Goal: Task Accomplishment & Management: Use online tool/utility

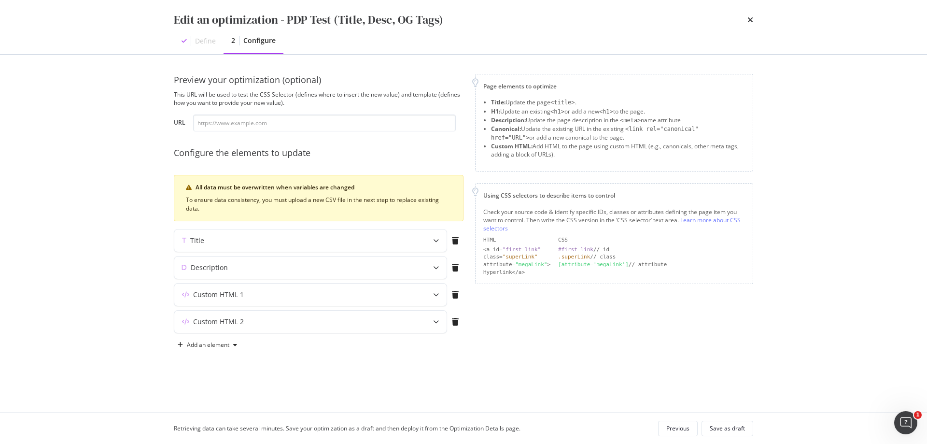
scroll to position [33, 0]
click at [749, 20] on icon "times" at bounding box center [750, 20] width 6 height 8
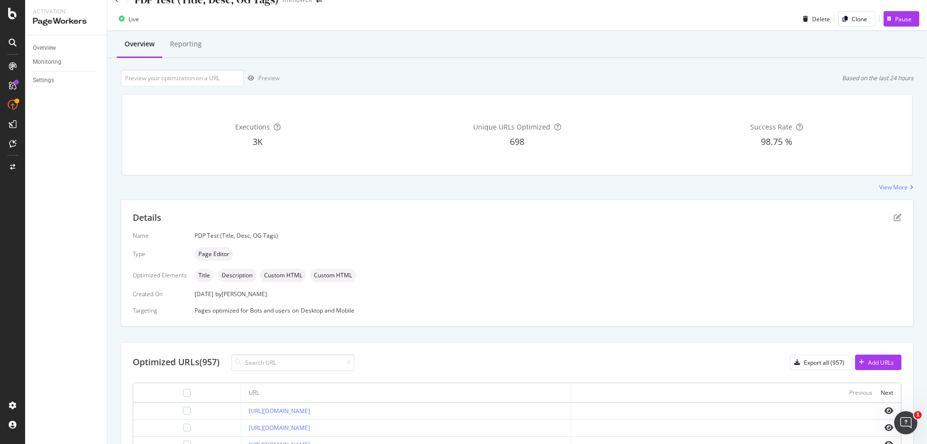
scroll to position [0, 0]
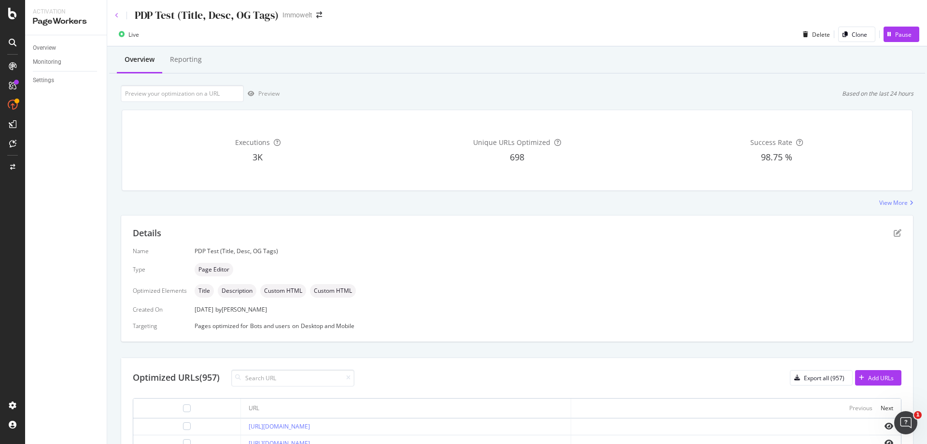
click at [116, 16] on icon at bounding box center [117, 16] width 4 height 6
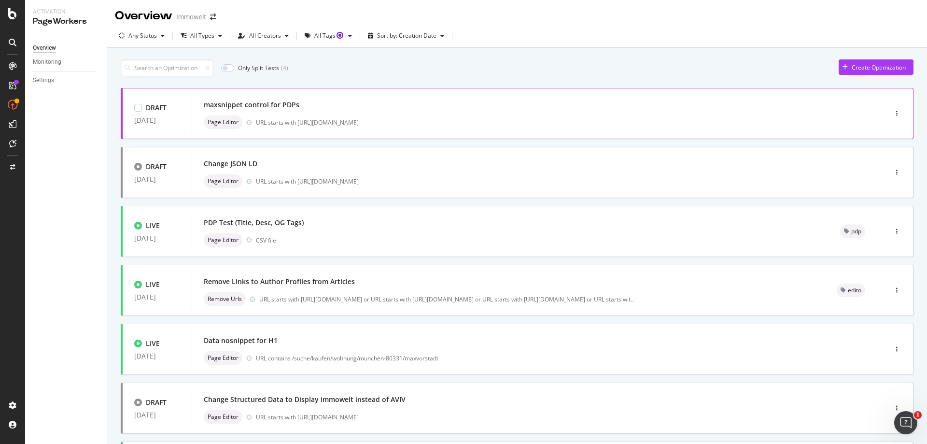
click at [589, 110] on div "maxsnippet control for PDPs" at bounding box center [525, 105] width 642 height 14
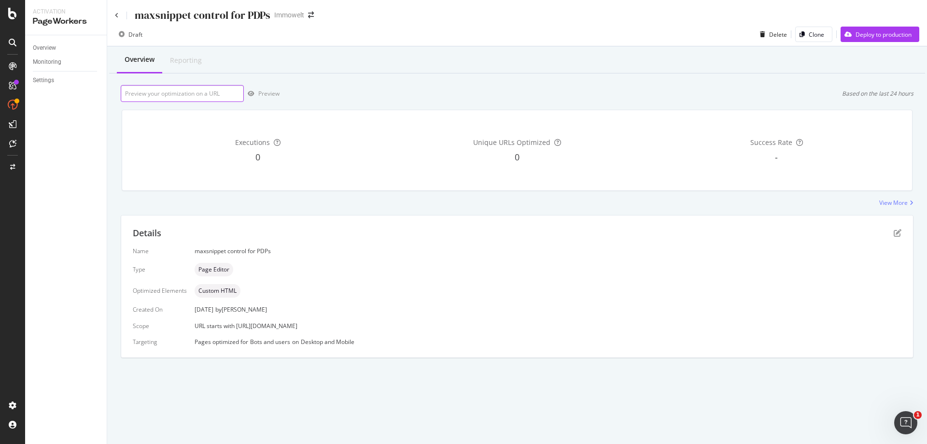
click at [199, 89] on input "url" at bounding box center [182, 93] width 123 height 17
paste input "[URL][DOMAIN_NAME]"
type input "[URL][DOMAIN_NAME]"
click at [275, 90] on div "Preview" at bounding box center [268, 93] width 21 height 8
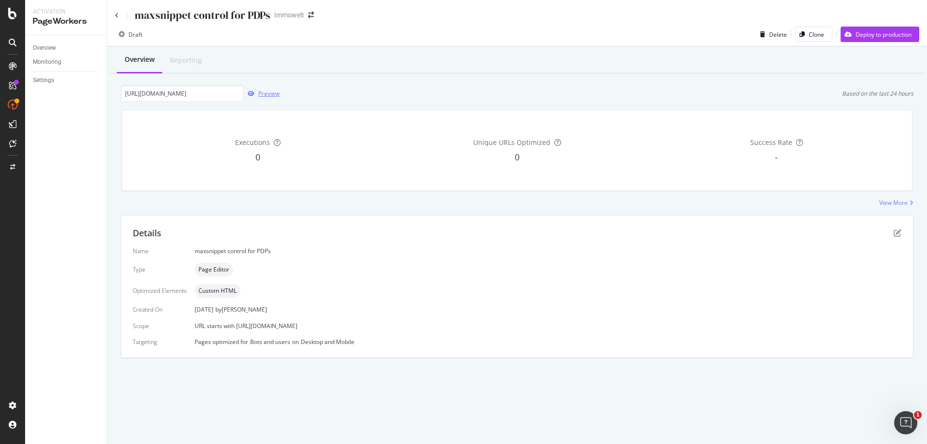
scroll to position [0, 0]
click at [898, 232] on icon "pen-to-square" at bounding box center [897, 233] width 8 height 8
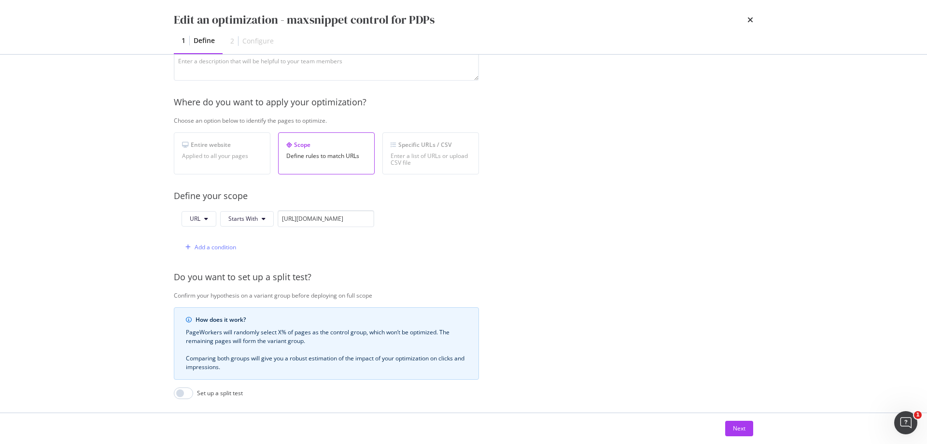
scroll to position [225, 0]
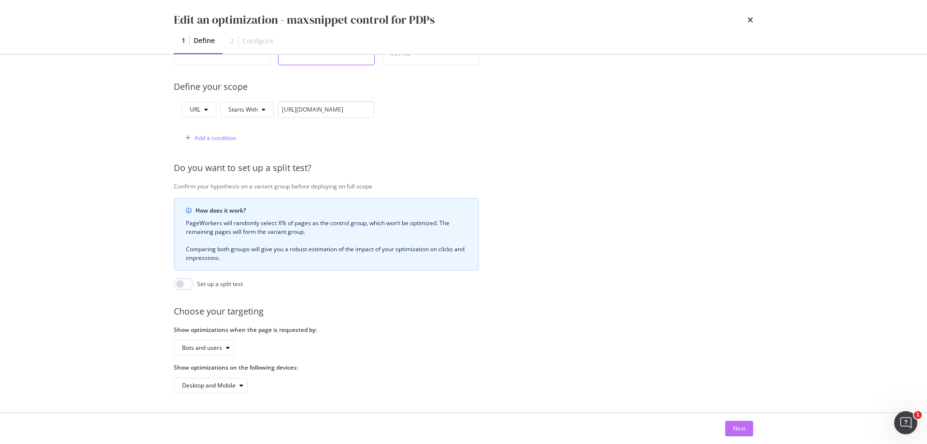
click at [745, 427] on div "Next" at bounding box center [739, 428] width 13 height 8
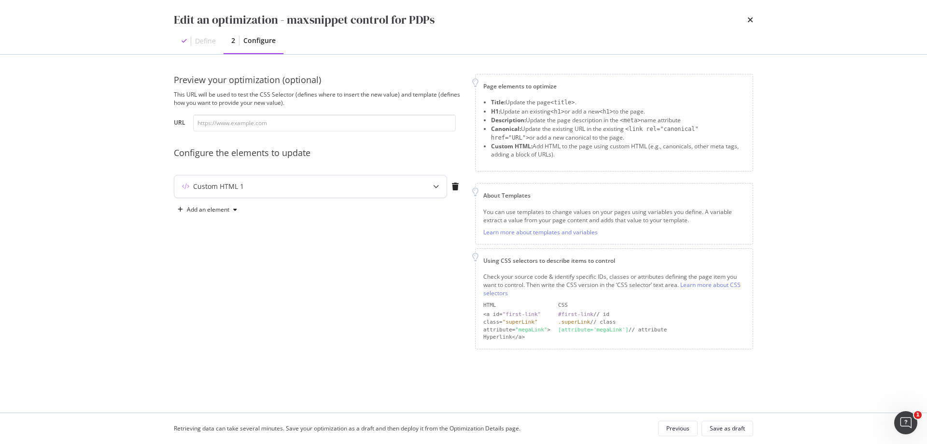
click at [387, 187] on div "Custom HTML 1" at bounding box center [291, 186] width 234 height 10
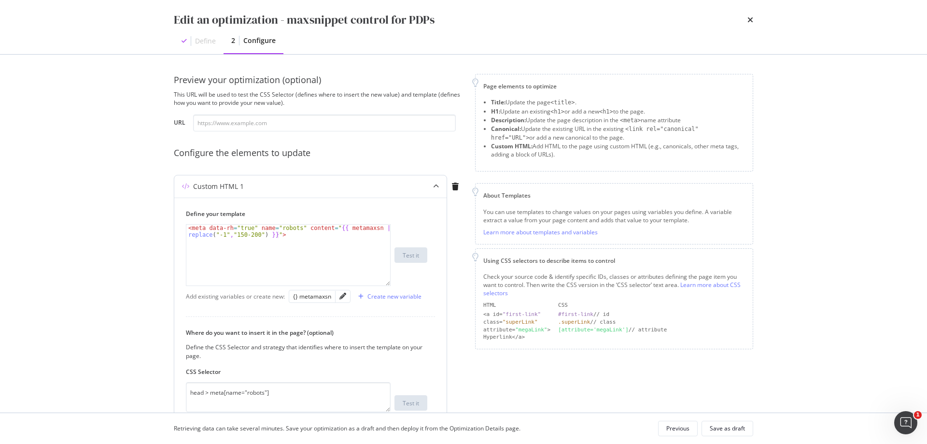
click at [246, 235] on div "< meta data-rh = "true" name = "robots" content = " {{ metamaxsn | replace ( "-…" at bounding box center [288, 268] width 204 height 88
type textarea "<meta data-rh="true" name="robots" content="{{ metamaxsn | replace("-1","200") …"
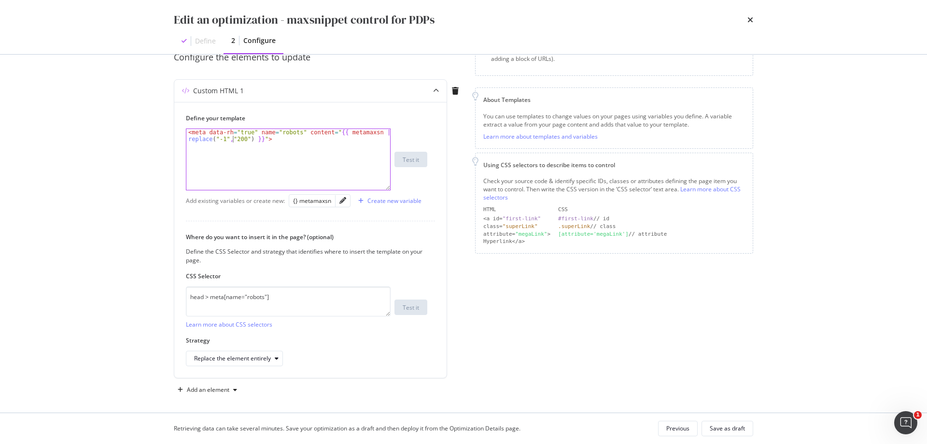
scroll to position [100, 0]
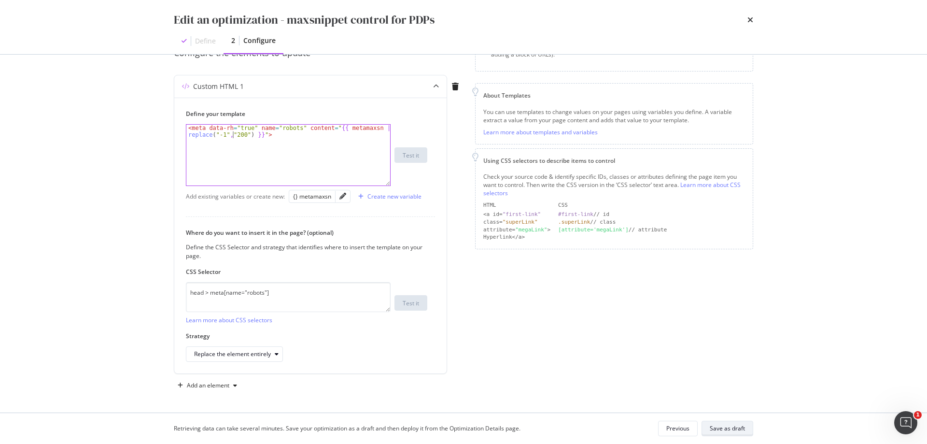
click at [734, 426] on div "Save as draft" at bounding box center [726, 428] width 35 height 8
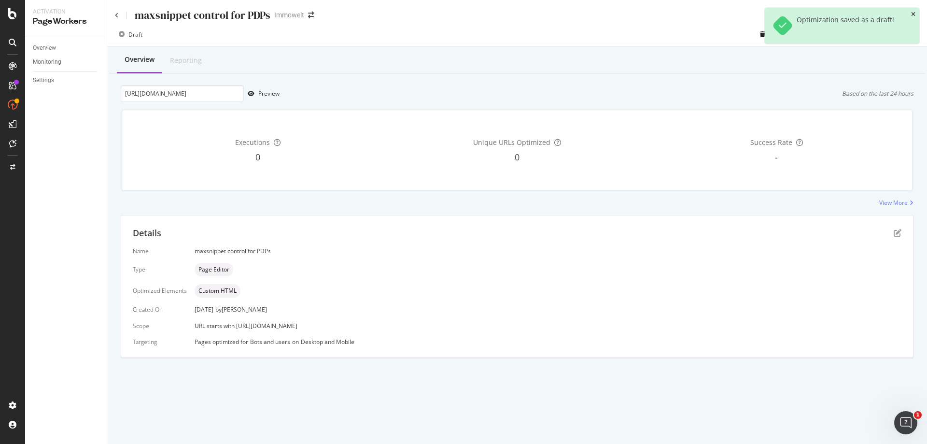
click at [913, 16] on icon "close toast" at bounding box center [913, 15] width 4 height 6
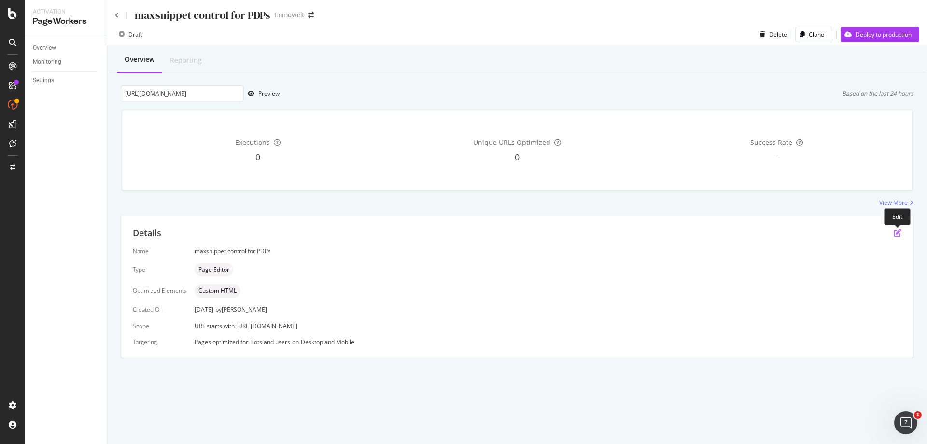
click at [899, 233] on icon "pen-to-square" at bounding box center [897, 233] width 8 height 8
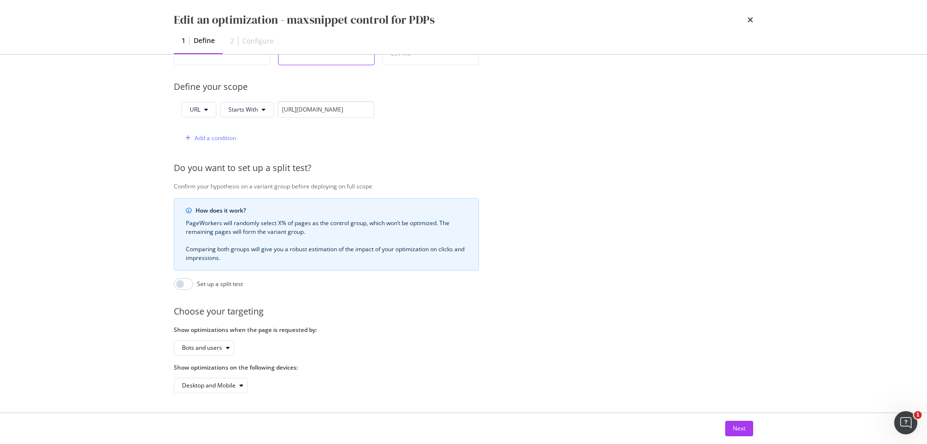
scroll to position [225, 0]
click at [740, 424] on div "Next" at bounding box center [739, 428] width 13 height 8
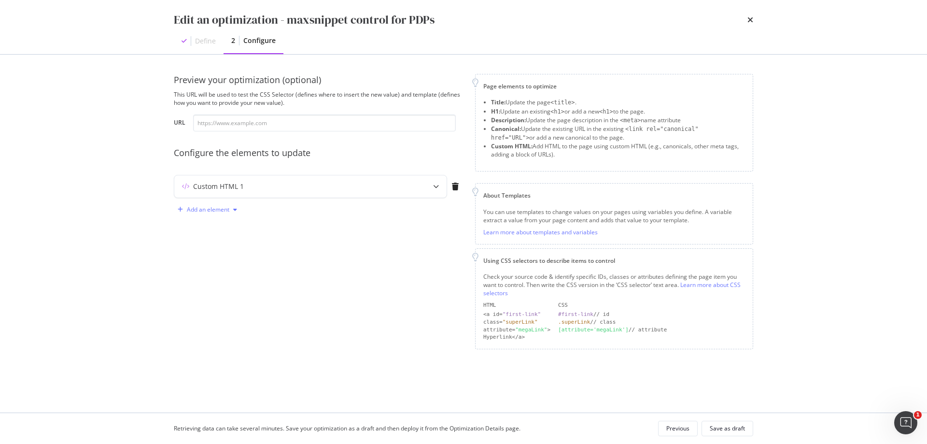
click at [219, 208] on div "Add an element" at bounding box center [208, 210] width 42 height 6
click at [218, 289] on div "Custom HTML" at bounding box center [218, 292] width 38 height 8
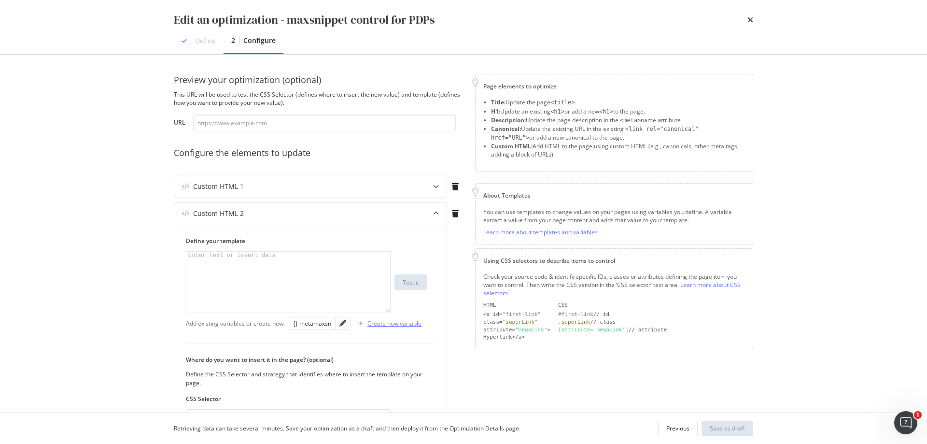
click at [406, 324] on div "Create new variable" at bounding box center [394, 323] width 54 height 8
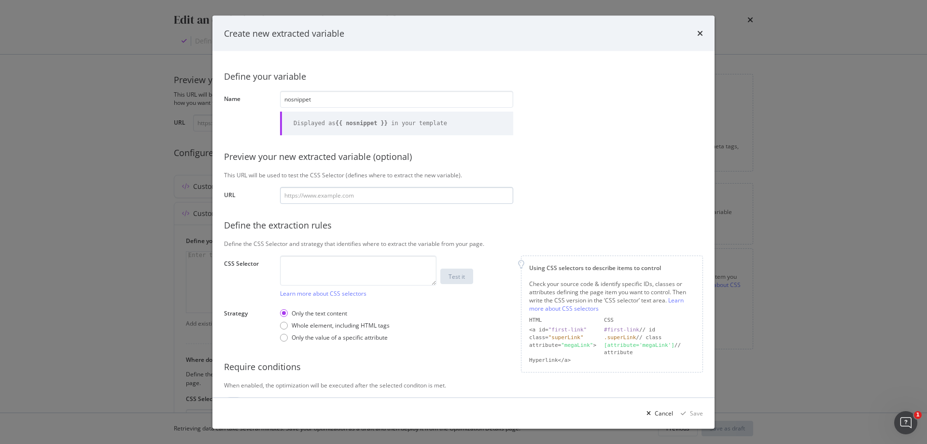
type input "nosnippet"
click at [411, 200] on input "modal" at bounding box center [396, 194] width 233 height 17
paste input "INDEX, FOLLOW, MAX-SNIPPET:150-200"
type input "INDEX, FOLLOW, MAX-SNIPPET:150-200"
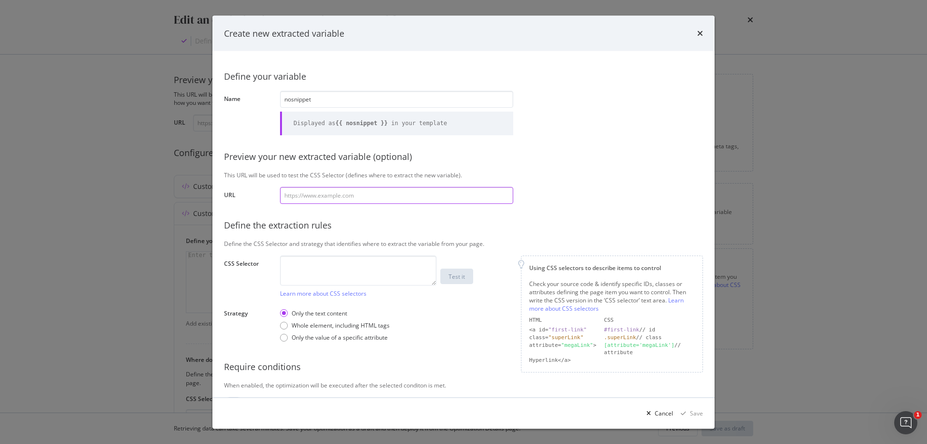
paste input "[URL][DOMAIN_NAME]"
type input "[URL][DOMAIN_NAME]"
click at [383, 283] on textarea "modal" at bounding box center [358, 270] width 156 height 30
paste textarea "#root > div.css-1goi9xp > main > div.css-18xl464.MainColumn > div > h1"
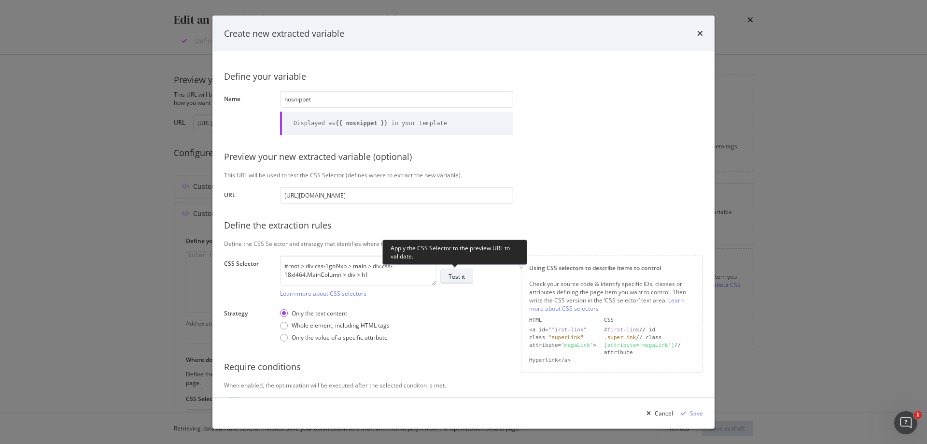
click at [453, 276] on div "Test it" at bounding box center [456, 276] width 16 height 8
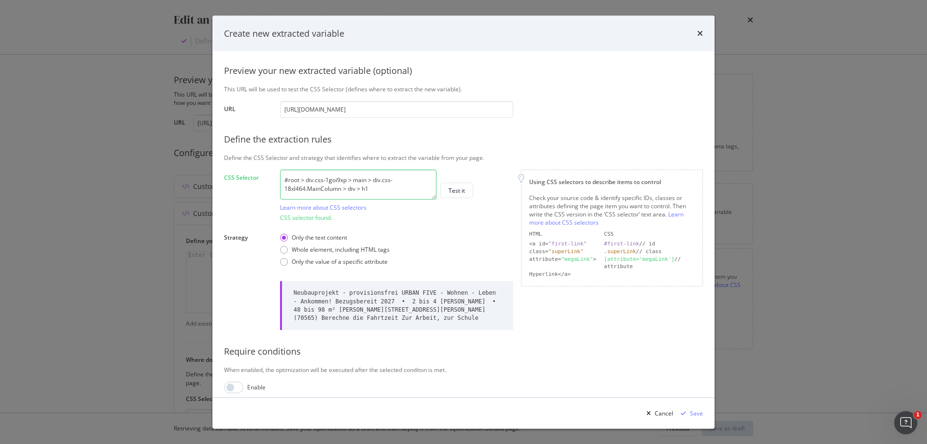
scroll to position [93, 0]
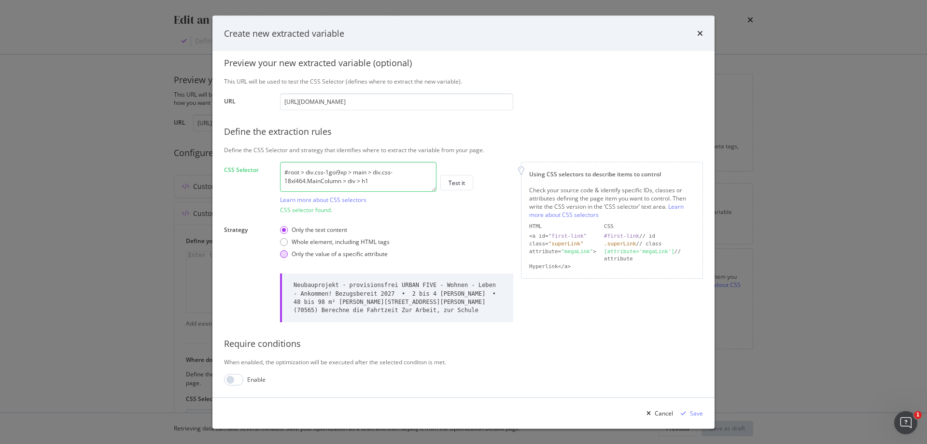
click at [371, 254] on div "Only the value of a specific attribute" at bounding box center [339, 254] width 96 height 8
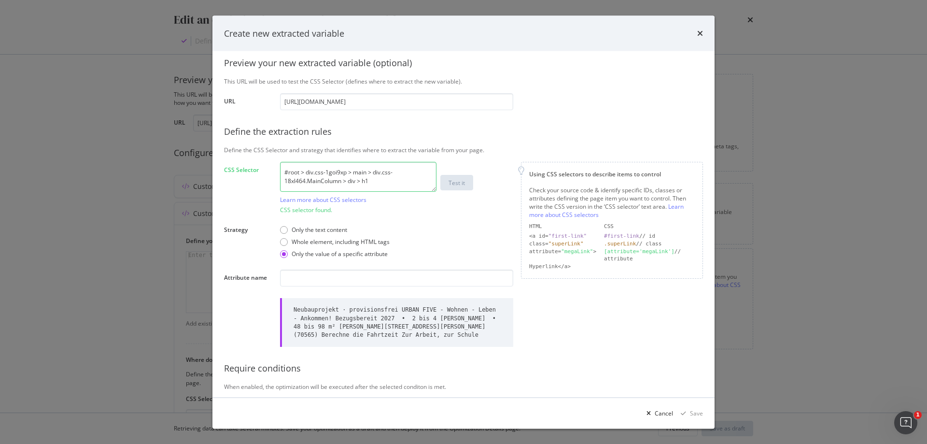
click at [360, 167] on textarea "#root > div.css-1goi9xp > main > div.css-18xl464.MainColumn > div > h1" at bounding box center [358, 177] width 156 height 30
paste textarea "modal"
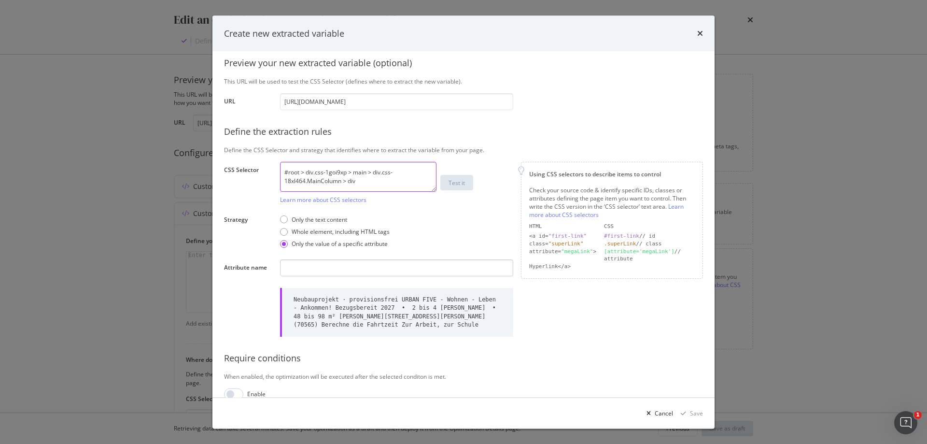
type textarea "#root > div.css-1goi9xp > main > div.css-18xl464.MainColumn > div"
click at [363, 264] on input "modal" at bounding box center [396, 268] width 233 height 17
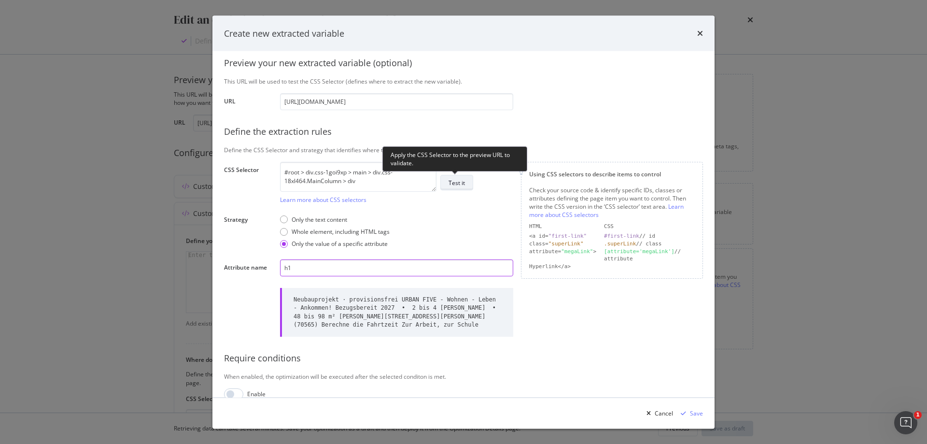
type input "h1"
click at [463, 184] on div "Test it" at bounding box center [456, 183] width 16 height 8
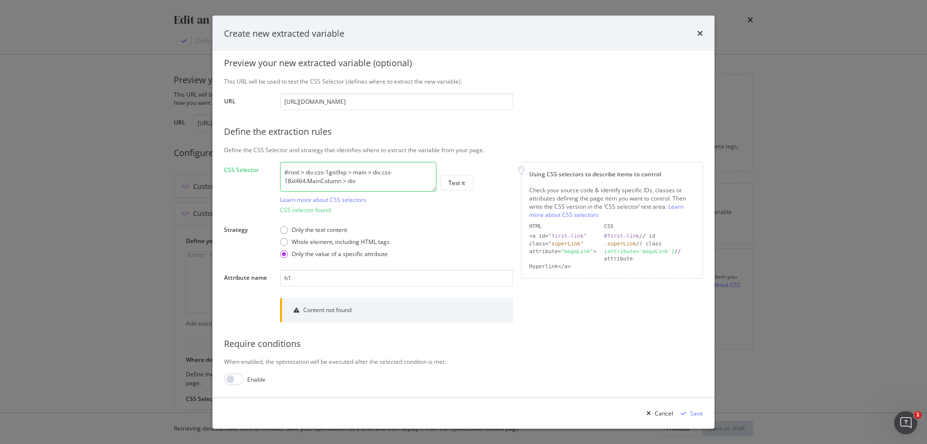
click at [343, 154] on div "Define the CSS Selector and strategy that identifies where to extract the varia…" at bounding box center [463, 150] width 479 height 8
click at [348, 171] on textarea "#root > div.css-1goi9xp > main > div.css-18xl464.MainColumn > div" at bounding box center [358, 177] width 156 height 30
paste textarea "> h1 > span"
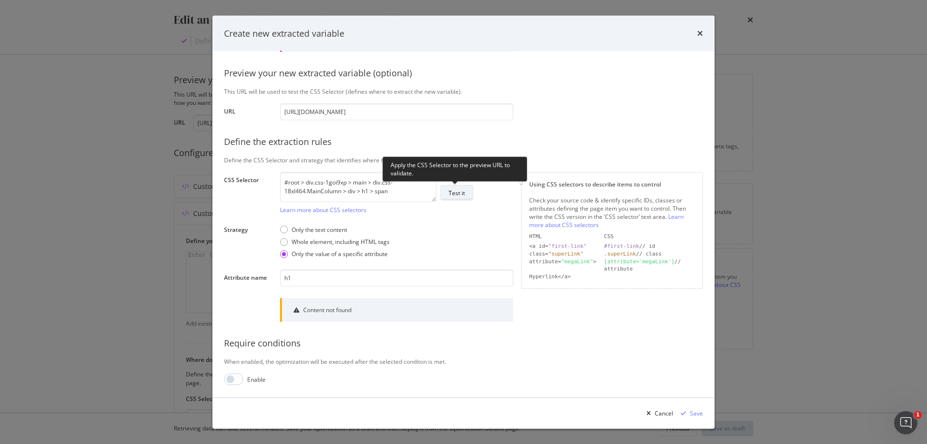
click at [458, 192] on div "Test it" at bounding box center [456, 193] width 16 height 8
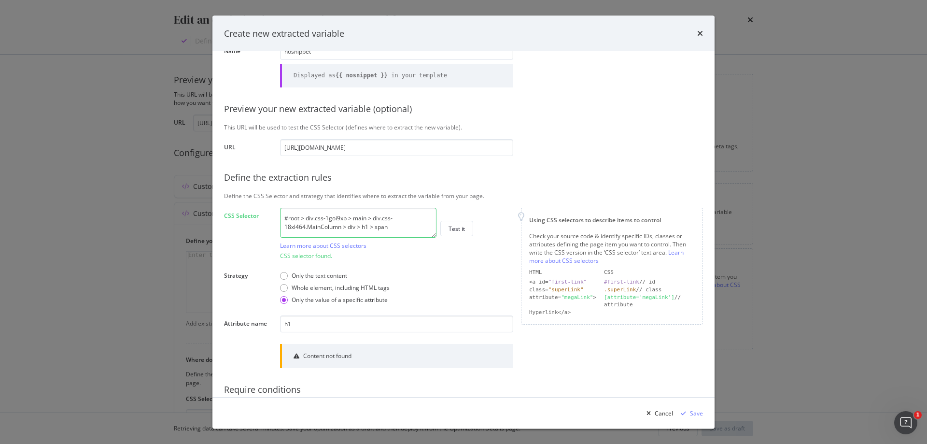
scroll to position [83, 0]
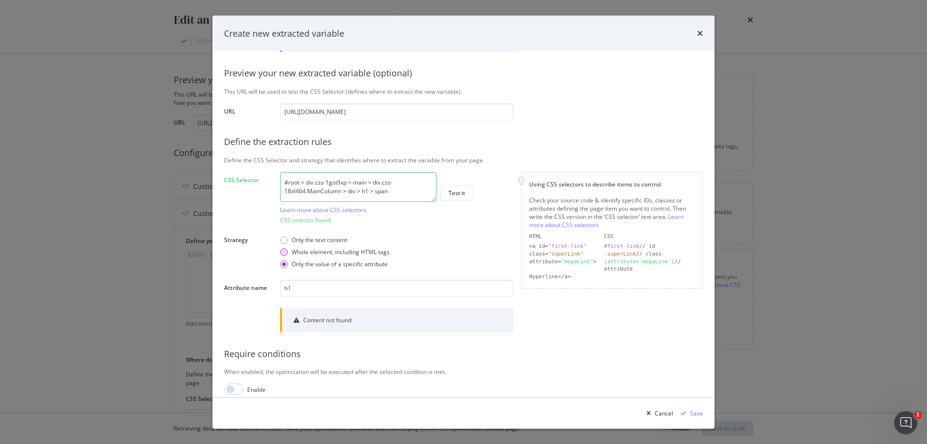
click at [286, 251] on div "Whole element, including HTML tags" at bounding box center [284, 252] width 8 height 8
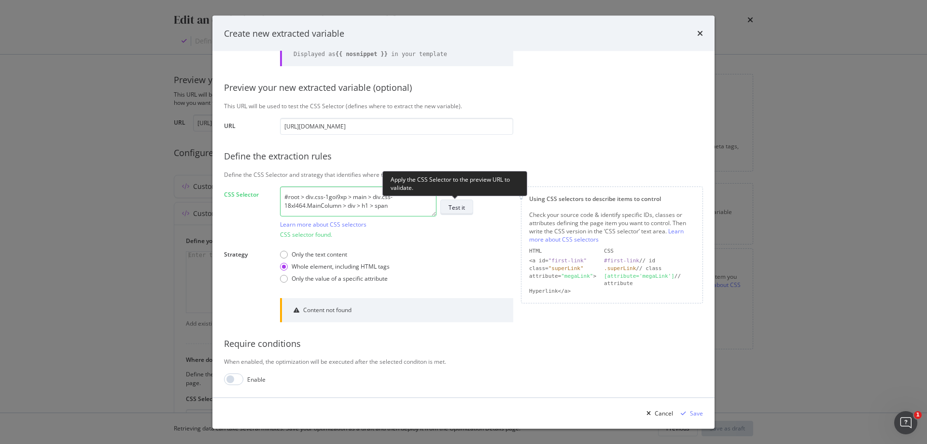
click at [461, 207] on div "Test it" at bounding box center [456, 207] width 16 height 8
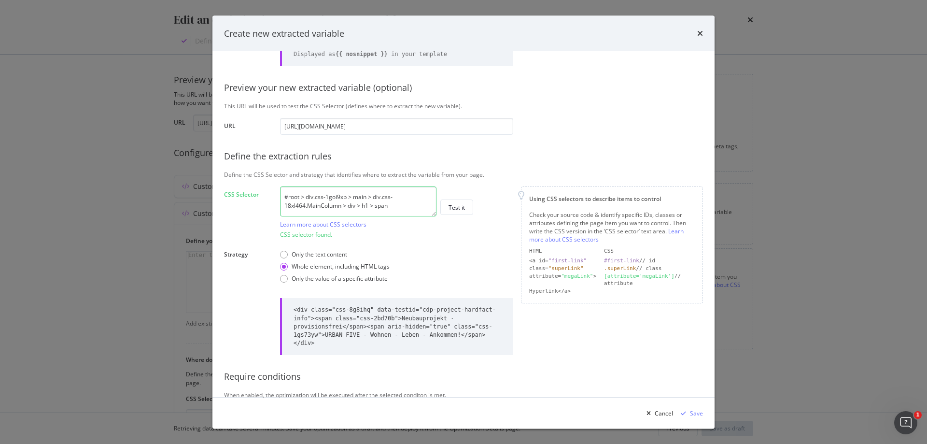
scroll to position [93, 0]
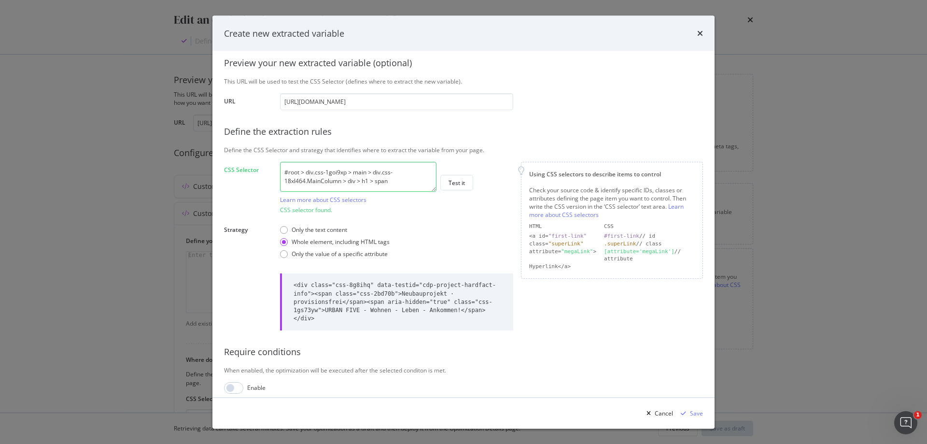
click at [370, 180] on textarea "#root > div.css-1goi9xp > main > div.css-18xl464.MainColumn > div > h1 > span" at bounding box center [358, 177] width 156 height 30
paste textarea "modal"
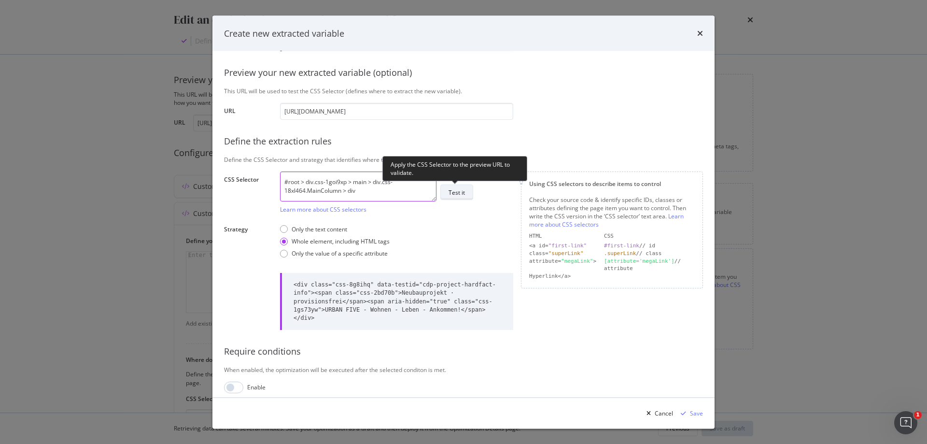
type textarea "#root > div.css-1goi9xp > main > div.css-18xl464.MainColumn > div"
click at [460, 190] on div "Test it" at bounding box center [456, 192] width 16 height 8
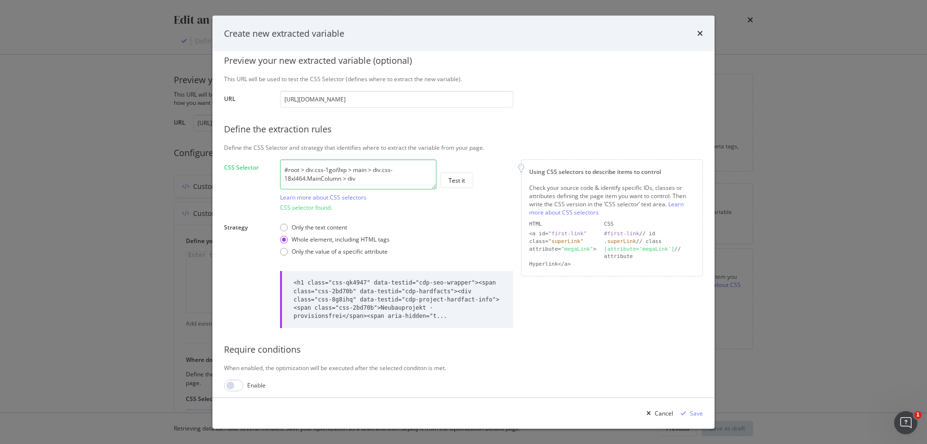
scroll to position [101, 0]
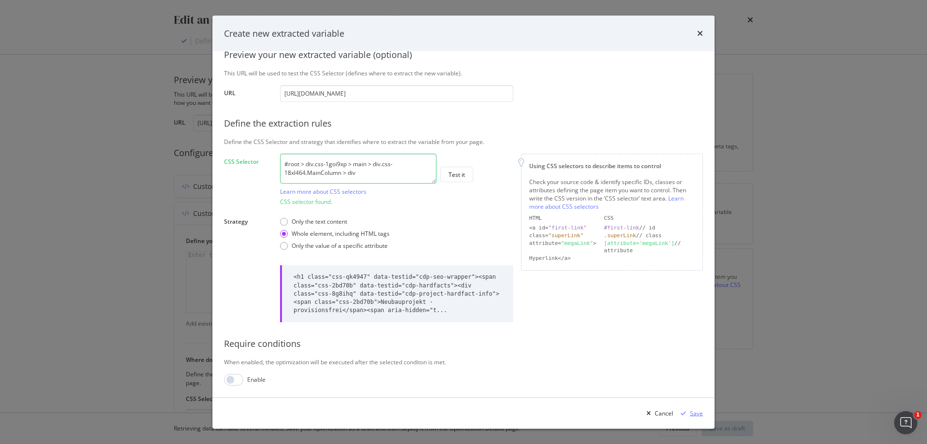
click at [694, 412] on div "Save" at bounding box center [696, 412] width 13 height 8
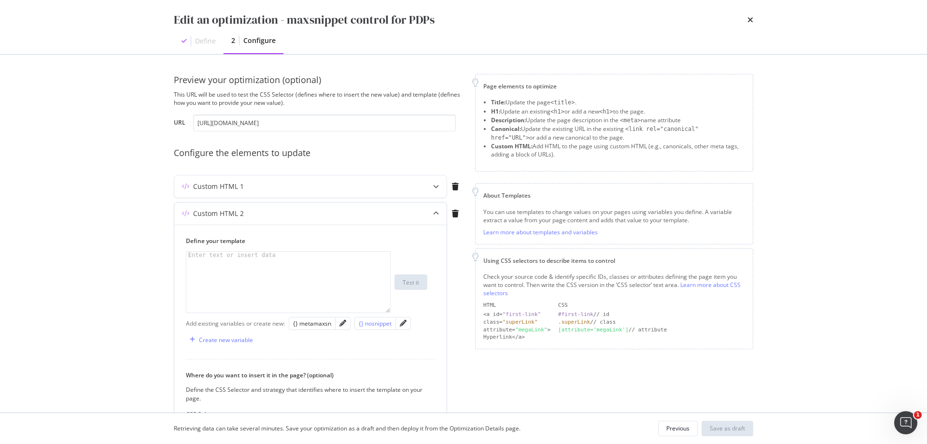
click at [375, 323] on div "{} nosnippet" at bounding box center [375, 323] width 33 height 8
click at [232, 253] on div "{{ nosnippet }}" at bounding box center [288, 288] width 204 height 74
paste textarea "class="css-qk4947""
click at [270, 256] on div "{{ nosnippet | Replace ( "class=" css - qk4947 "}}" at bounding box center [288, 288] width 204 height 74
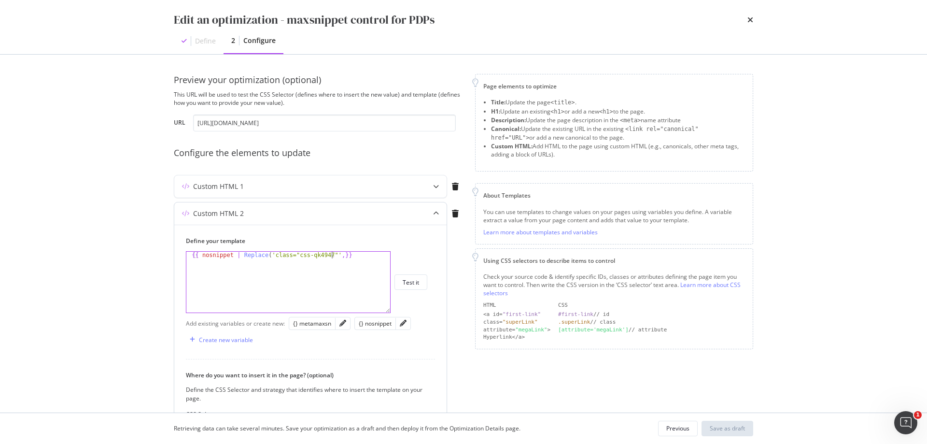
scroll to position [0, 12]
paste textarea "class="css-qk4947""
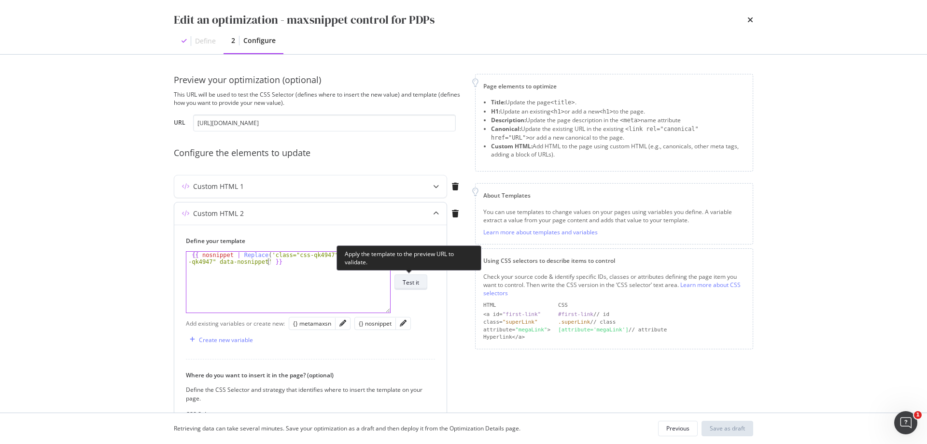
click at [418, 281] on div "Test it" at bounding box center [411, 282] width 16 height 8
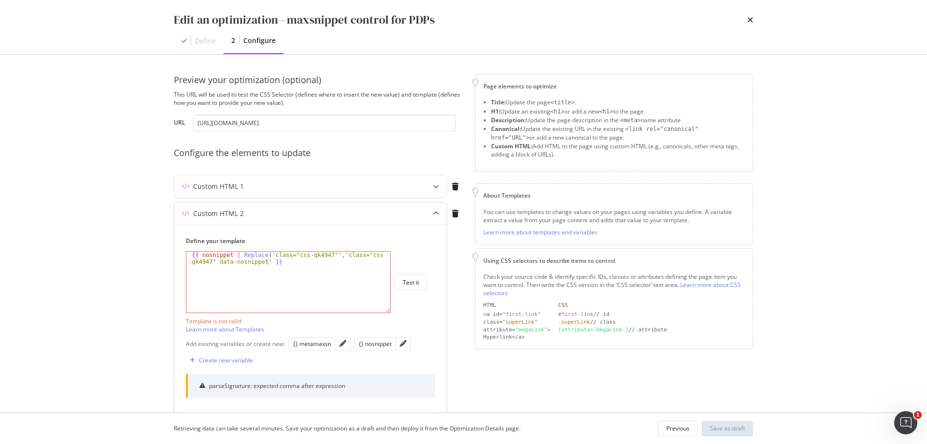
click at [268, 252] on div "{{ nosnippet | Replace ( 'class="css-qk4947"' , 'class="css -qk4947" data-nosni…" at bounding box center [288, 295] width 204 height 88
click at [325, 252] on div "{{ nosnippet | Replace ( "class=" css - qk4947 "','class=" css - qk4947 " data-…" at bounding box center [288, 295] width 204 height 88
drag, startPoint x: 334, startPoint y: 254, endPoint x: 344, endPoint y: 223, distance: 32.4
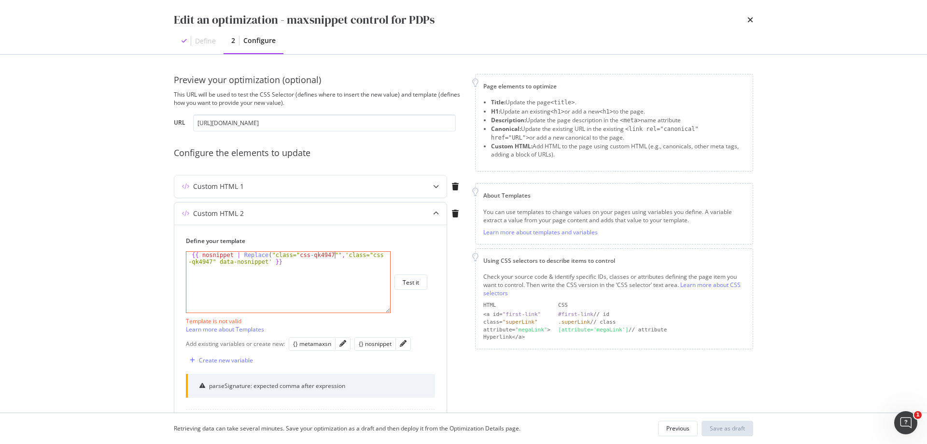
click at [334, 254] on div "{{ nosnippet | Replace ( "class=" css - qk4947 "" , 'class="css -qk4947" data-n…" at bounding box center [288, 295] width 204 height 88
click at [264, 264] on div "{{ nosnippet | Replace ( "class=" css - qk4947 "" , "class=" css - qk4947 " dat…" at bounding box center [288, 295] width 204 height 88
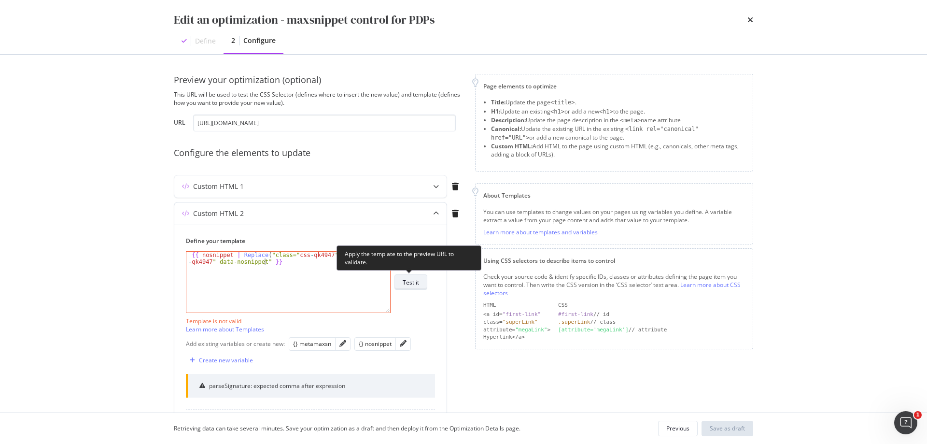
type textarea "{{ nosnippet | Replace("class="css-qk4947"","class="css-qk4947" data-nosnippet"…"
click at [414, 284] on div "Test it" at bounding box center [411, 282] width 16 height 8
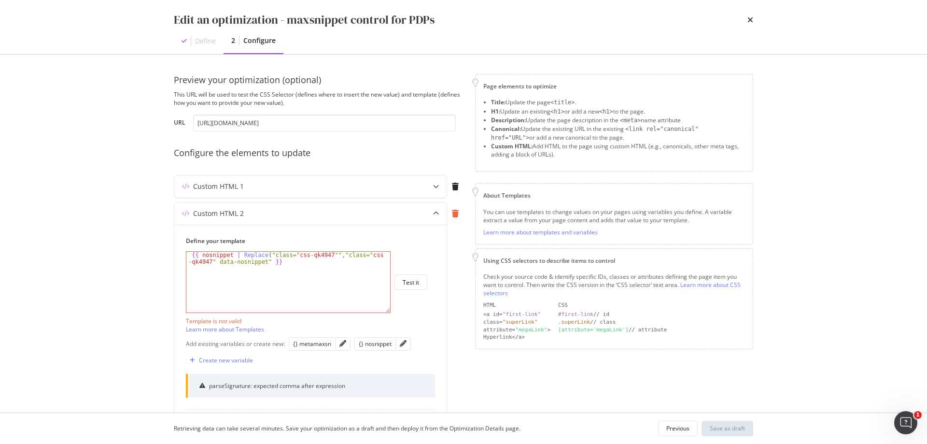
click at [458, 212] on icon "modal" at bounding box center [455, 213] width 7 height 8
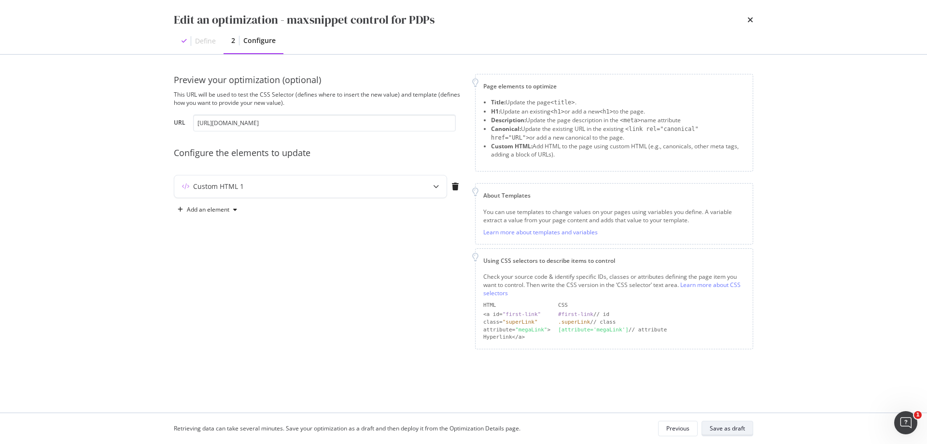
click at [739, 428] on div "Save as draft" at bounding box center [726, 428] width 35 height 8
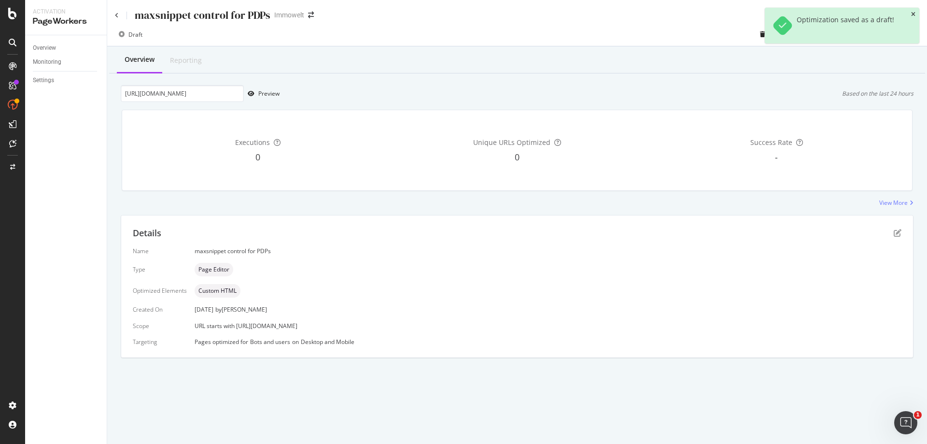
click at [913, 14] on icon "close toast" at bounding box center [913, 15] width 4 height 6
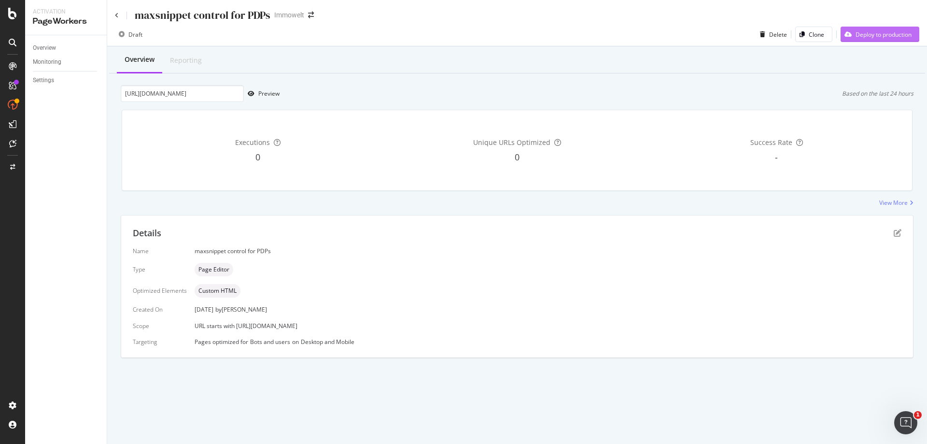
click at [889, 35] on div "Deploy to production" at bounding box center [883, 34] width 56 height 8
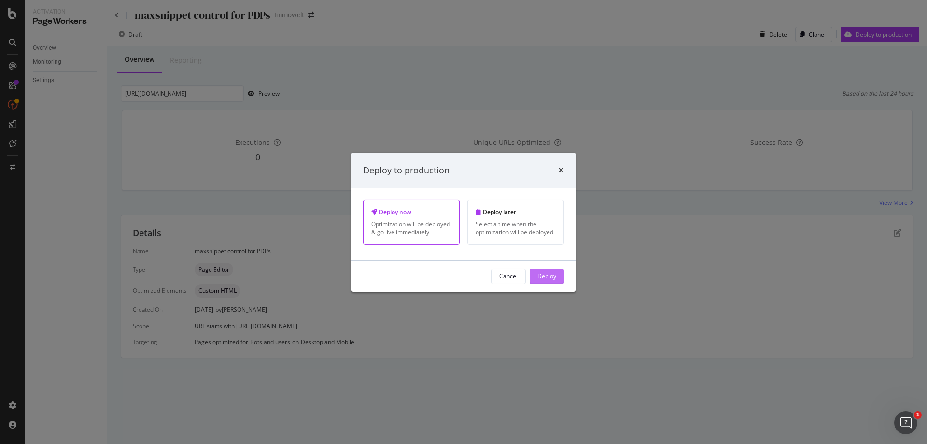
click at [550, 275] on div "Deploy" at bounding box center [546, 276] width 19 height 8
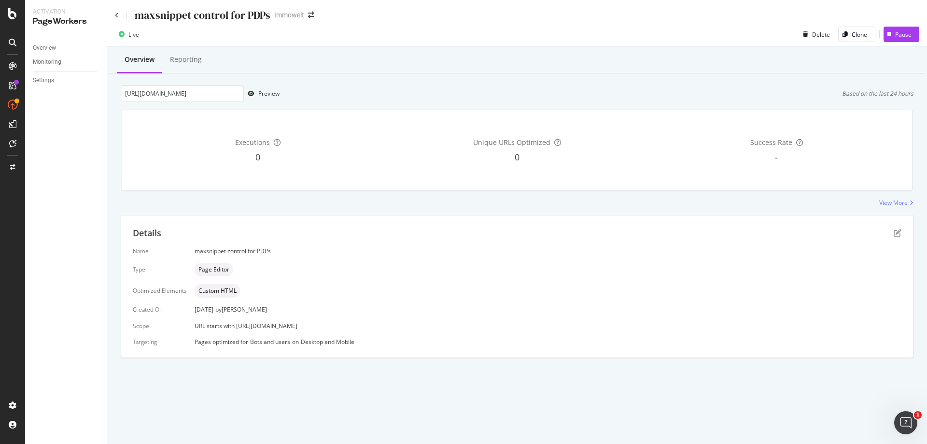
click at [114, 12] on div "maxsnippet control for PDPs Immowelt" at bounding box center [516, 11] width 819 height 23
click at [120, 12] on div "maxsnippet control for PDPs" at bounding box center [192, 15] width 155 height 15
click at [117, 13] on icon at bounding box center [117, 16] width 4 height 6
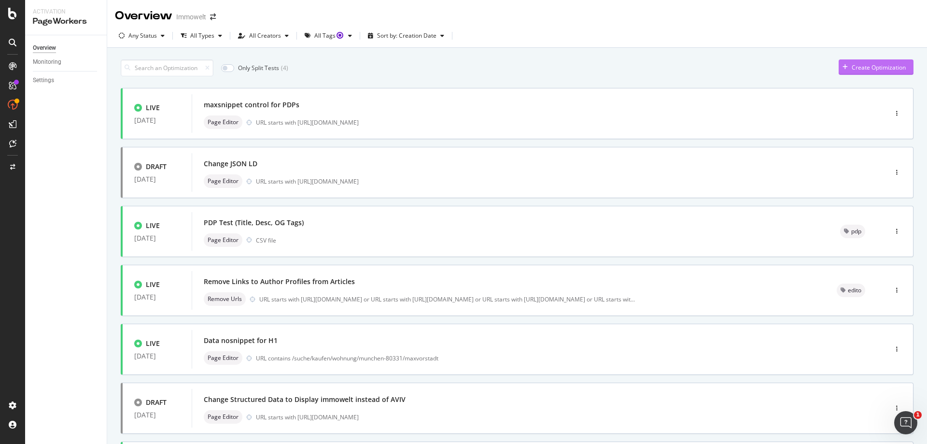
click at [858, 68] on div "Create Optimization" at bounding box center [878, 67] width 54 height 8
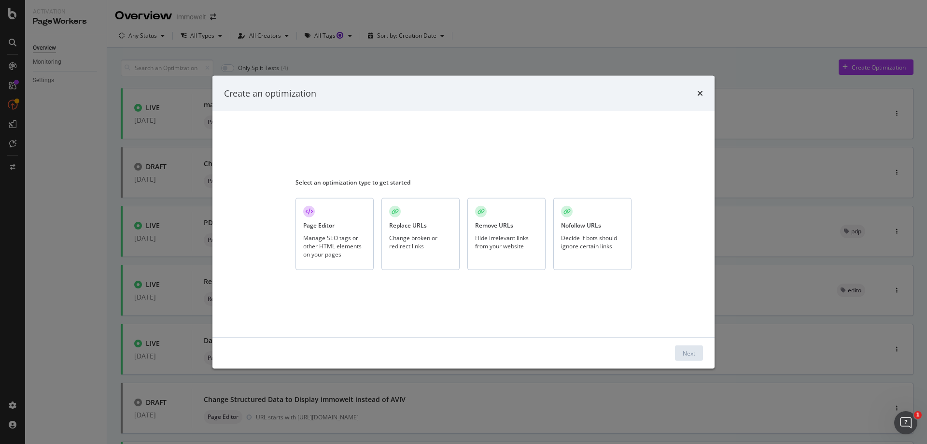
click at [357, 235] on div "Manage SEO tags or other HTML elements on your pages" at bounding box center [334, 245] width 63 height 25
click at [682, 347] on div "Next" at bounding box center [688, 353] width 13 height 14
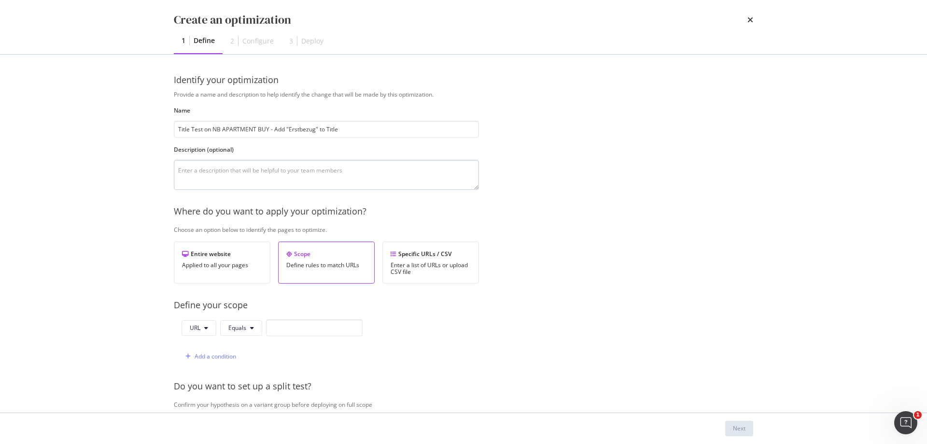
type input "Title Test on NB APARTMENT BUY - Add "Erstbezug" to Title"
click at [411, 193] on div "Provide a name and description to help identify the change that will be made by…" at bounding box center [463, 350] width 579 height 521
click at [414, 186] on textarea "modal" at bounding box center [326, 175] width 305 height 30
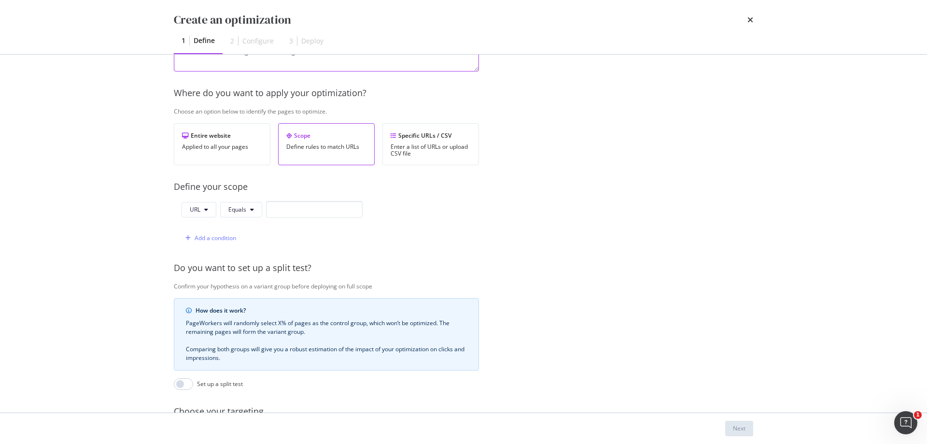
scroll to position [145, 0]
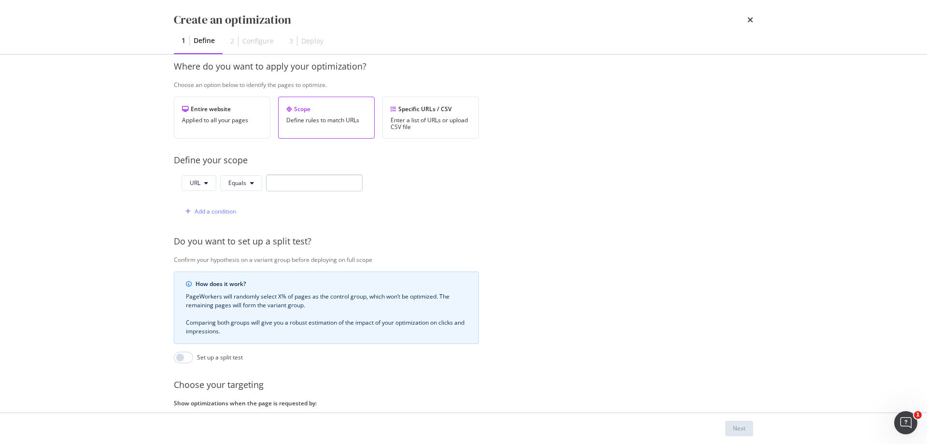
type textarea "Result from a first investigation of enriching contexts"
click at [312, 182] on input "modal" at bounding box center [314, 182] width 97 height 17
click at [244, 185] on span "Equals" at bounding box center [237, 183] width 18 height 8
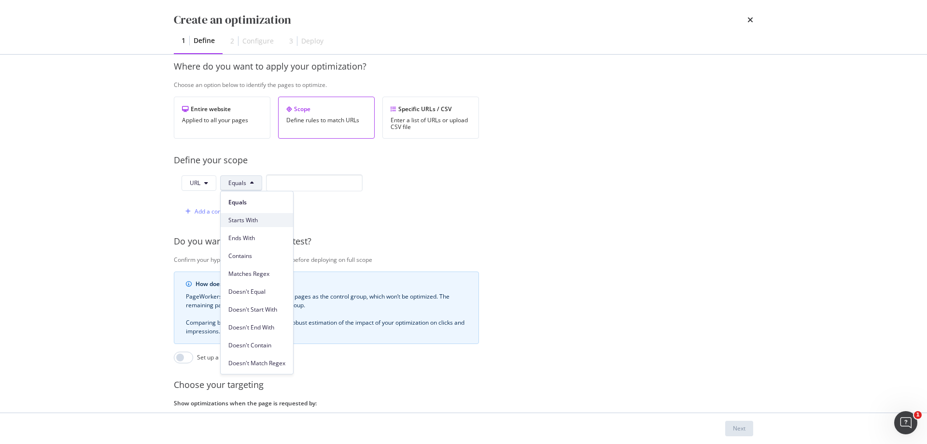
click at [263, 217] on span "Starts With" at bounding box center [256, 220] width 57 height 9
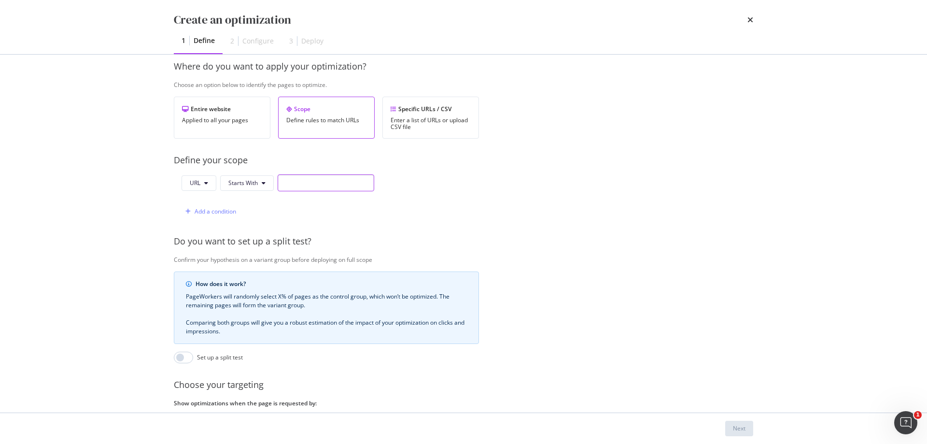
click at [301, 185] on input "modal" at bounding box center [326, 182] width 97 height 17
paste input "[URL][DOMAIN_NAME]"
type input "[URL][DOMAIN_NAME]"
click at [494, 197] on div "Provide a name and description to help identify the change that will be made by…" at bounding box center [463, 205] width 579 height 521
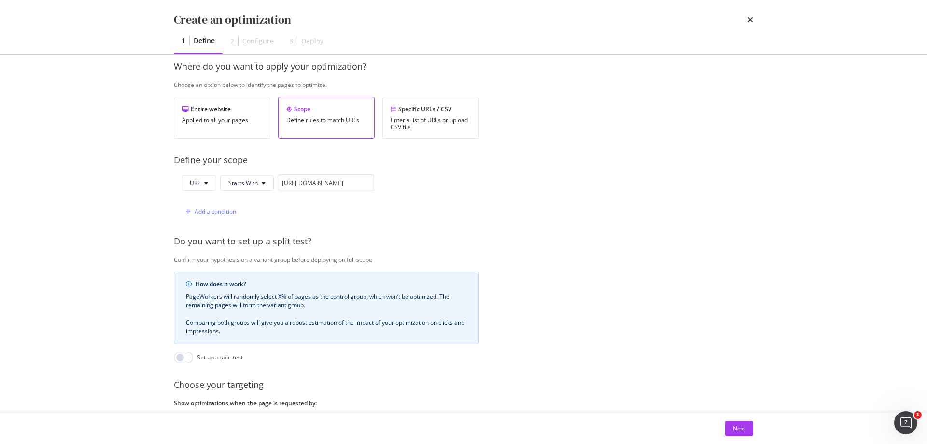
scroll to position [0, 0]
click at [750, 18] on icon "times" at bounding box center [750, 20] width 6 height 8
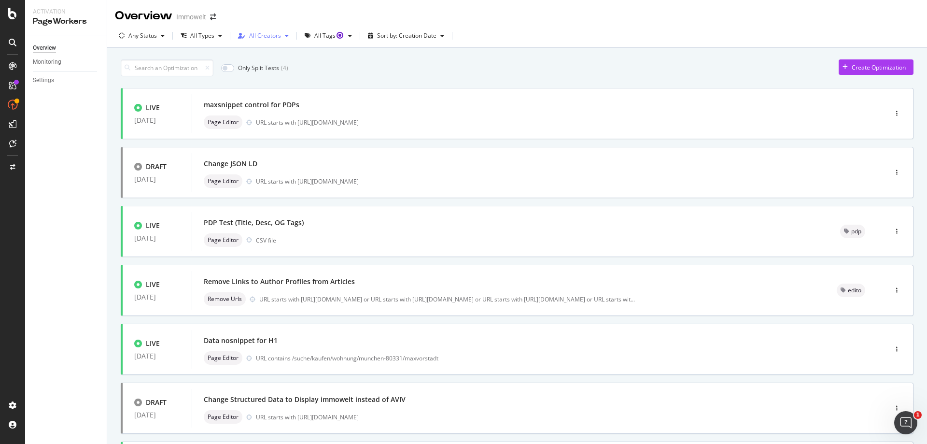
click at [267, 33] on div "All Creators" at bounding box center [265, 36] width 32 height 6
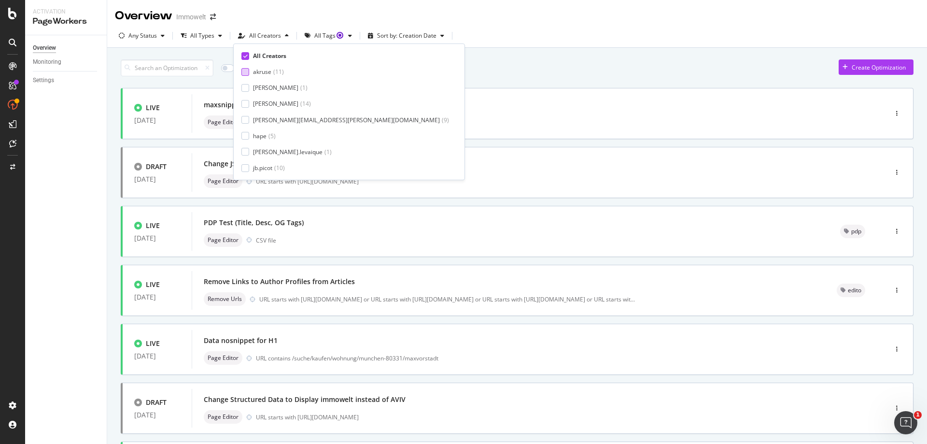
click at [247, 70] on div at bounding box center [245, 72] width 8 height 8
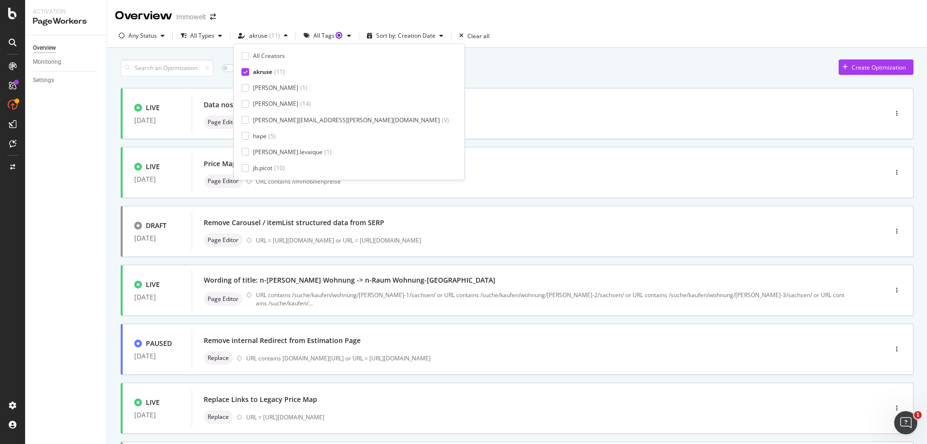
click at [461, 67] on div "Only Split Tests ( 0 ) Create Optimization" at bounding box center [517, 67] width 792 height 17
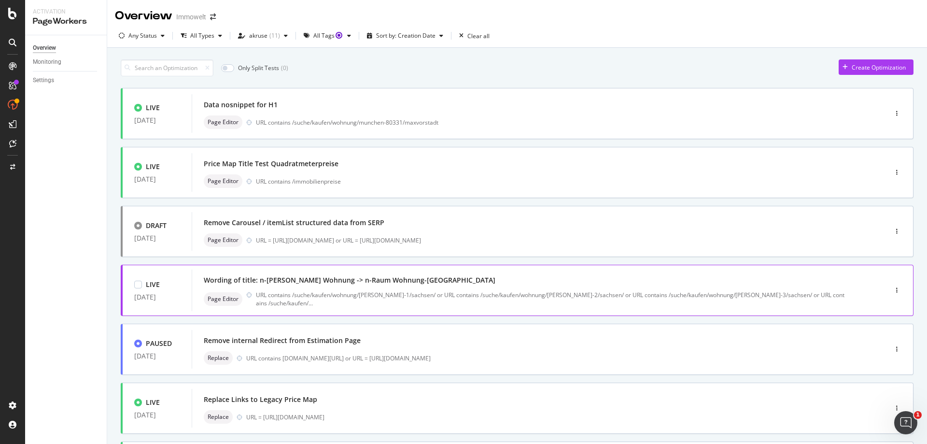
click at [550, 279] on div "Wording of title: n-[PERSON_NAME] Wohnung -> n-Raum Wohnung-[GEOGRAPHIC_DATA]" at bounding box center [525, 280] width 642 height 14
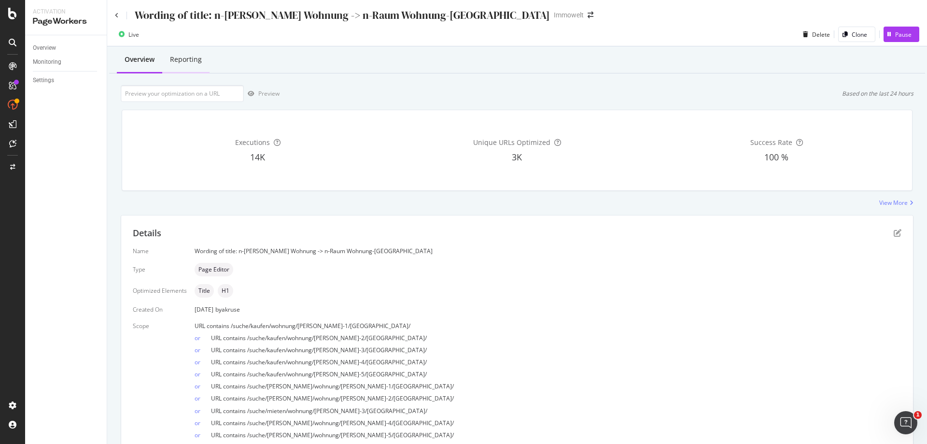
click at [188, 57] on div "Reporting" at bounding box center [186, 60] width 32 height 10
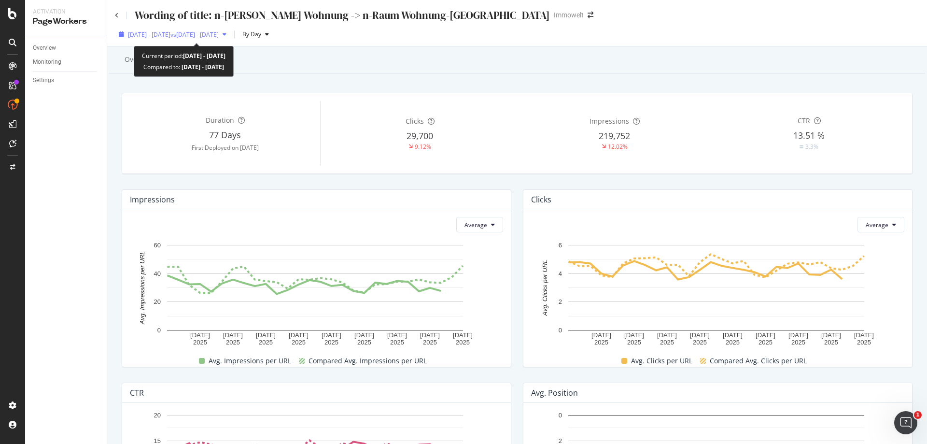
click at [209, 33] on span "vs [DATE] - [DATE]" at bounding box center [194, 34] width 48 height 8
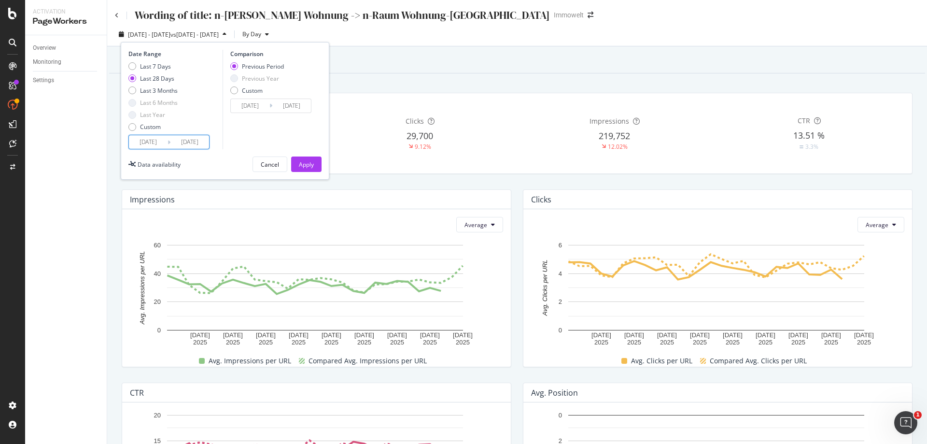
click at [154, 140] on input "[DATE]" at bounding box center [148, 142] width 39 height 14
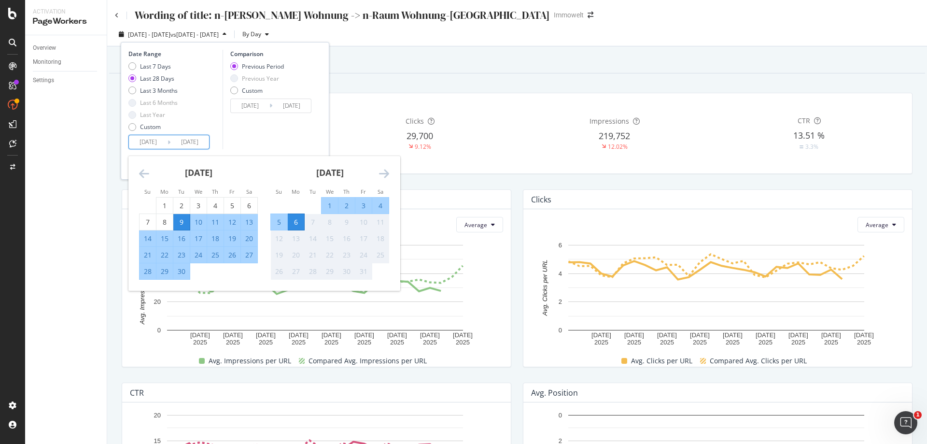
click at [144, 172] on icon "Move backward to switch to the previous month." at bounding box center [144, 173] width 10 height 12
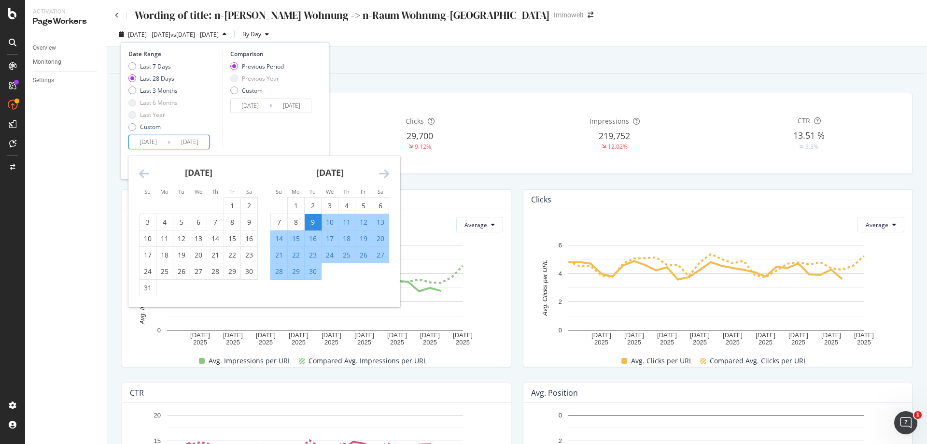
click at [144, 172] on icon "Move backward to switch to the previous month." at bounding box center [144, 173] width 10 height 12
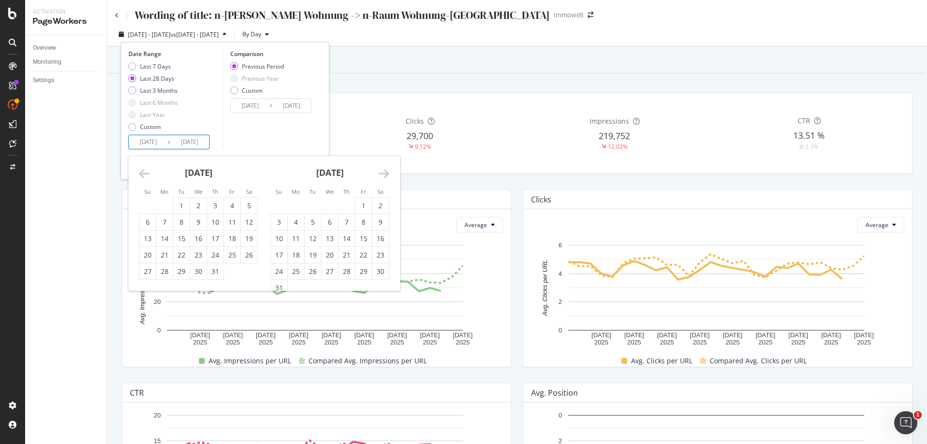
click at [144, 172] on icon "Move backward to switch to the previous month." at bounding box center [144, 173] width 10 height 12
click at [344, 255] on div "24" at bounding box center [346, 255] width 16 height 10
type input "[DATE]"
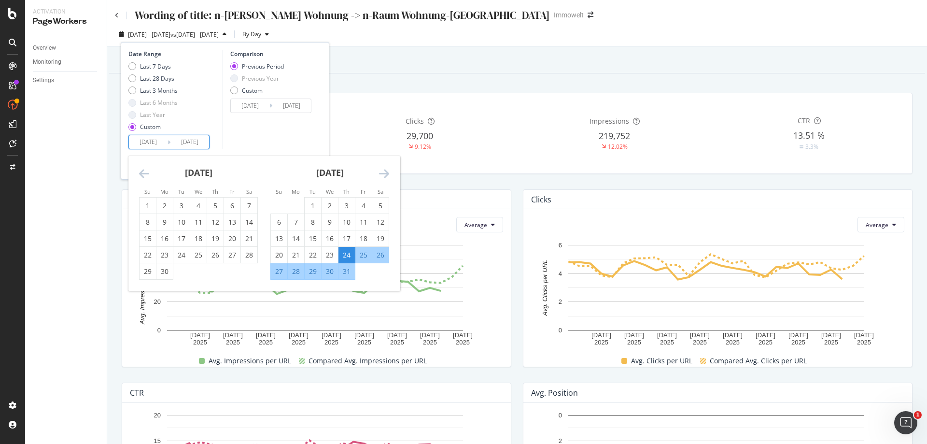
click at [389, 171] on div "[DATE] 1 2 3 4 5 6 7 8 9 10 11 12 13 14 15 16 17 18 19 20 21 22 23 24 25 26 27 …" at bounding box center [329, 218] width 131 height 124
click at [385, 171] on icon "Move forward to switch to the next month." at bounding box center [384, 173] width 10 height 12
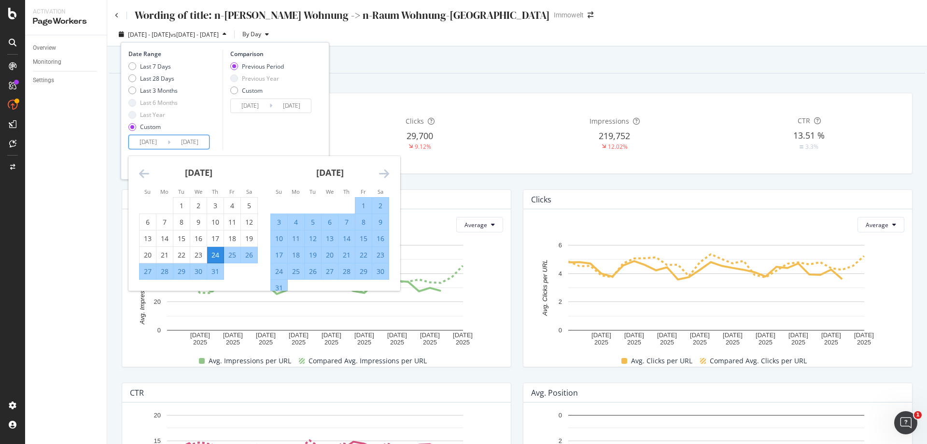
click at [282, 268] on div "24" at bounding box center [279, 271] width 16 height 10
type input "[DATE]"
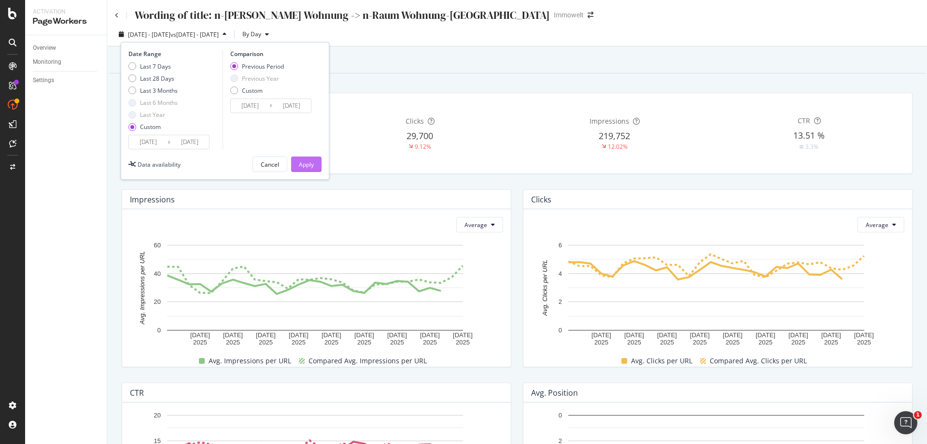
click at [308, 161] on div "Apply" at bounding box center [306, 164] width 15 height 8
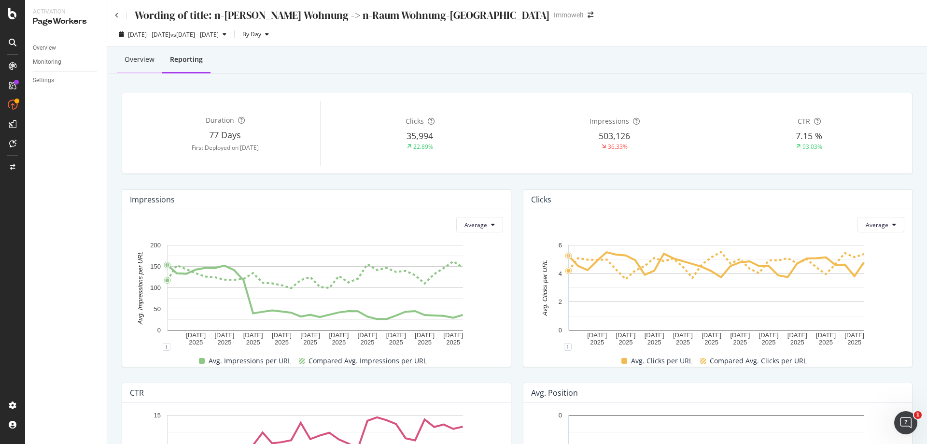
click at [143, 58] on div "Overview" at bounding box center [140, 60] width 30 height 10
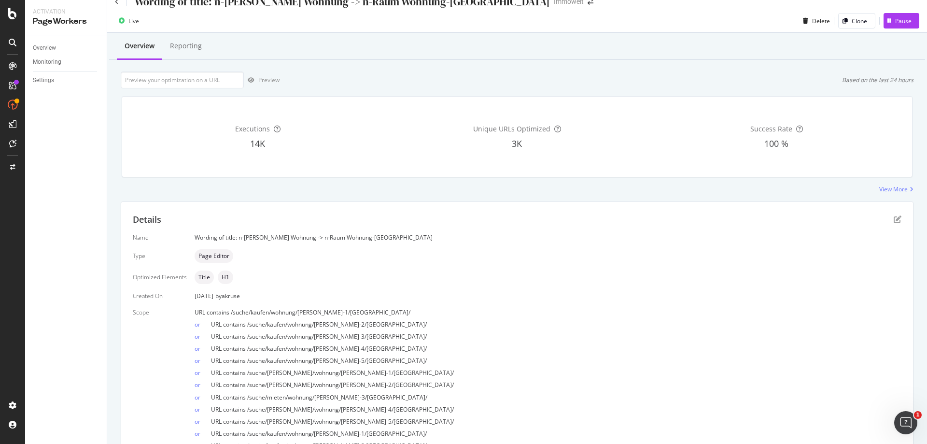
scroll to position [10, 0]
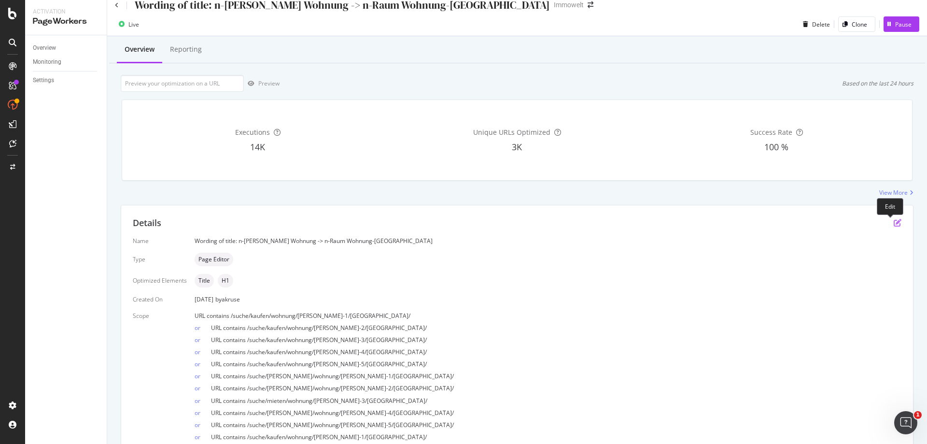
click at [893, 221] on icon "pen-to-square" at bounding box center [897, 223] width 8 height 8
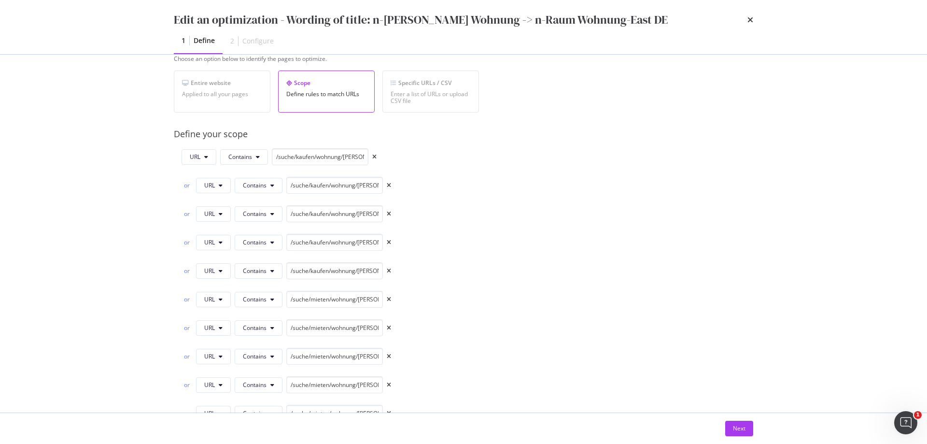
scroll to position [193, 0]
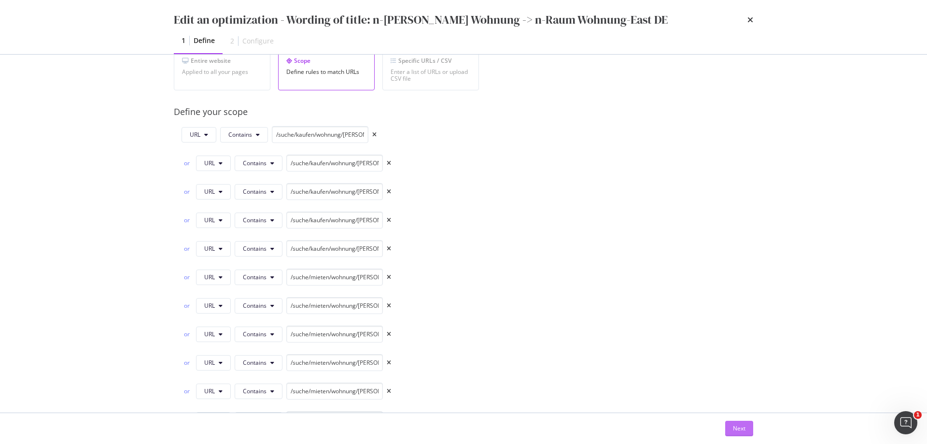
click at [743, 428] on div "Next" at bounding box center [739, 428] width 13 height 8
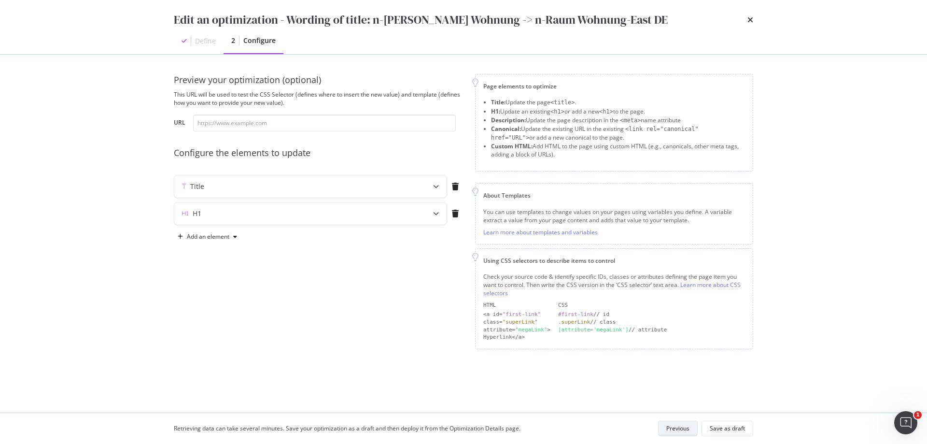
scroll to position [0, 0]
click at [217, 183] on div "Title" at bounding box center [291, 186] width 234 height 10
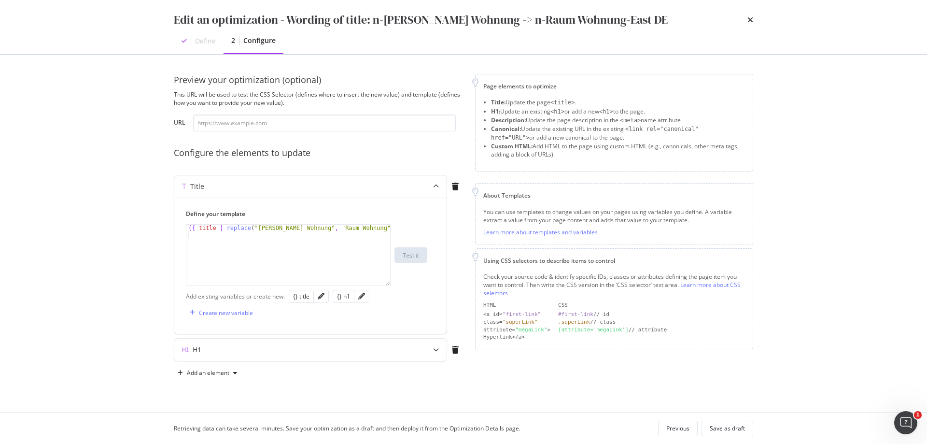
click at [217, 183] on div "Title" at bounding box center [291, 186] width 234 height 10
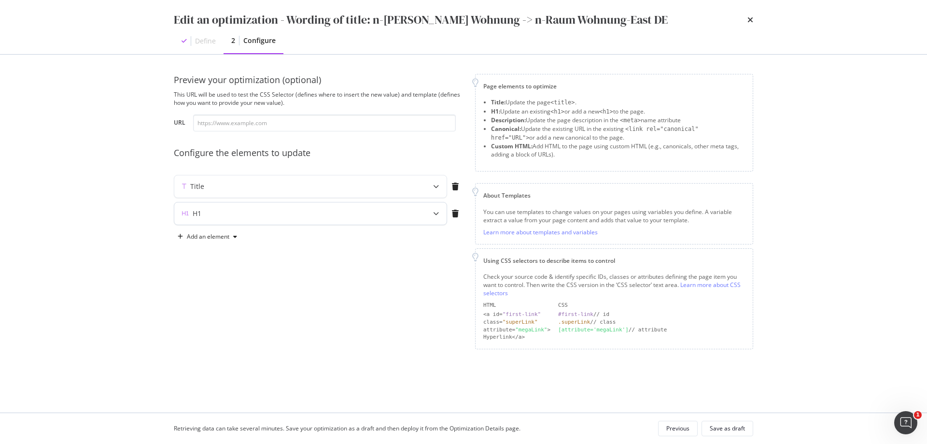
click at [225, 216] on div "H1" at bounding box center [291, 213] width 234 height 10
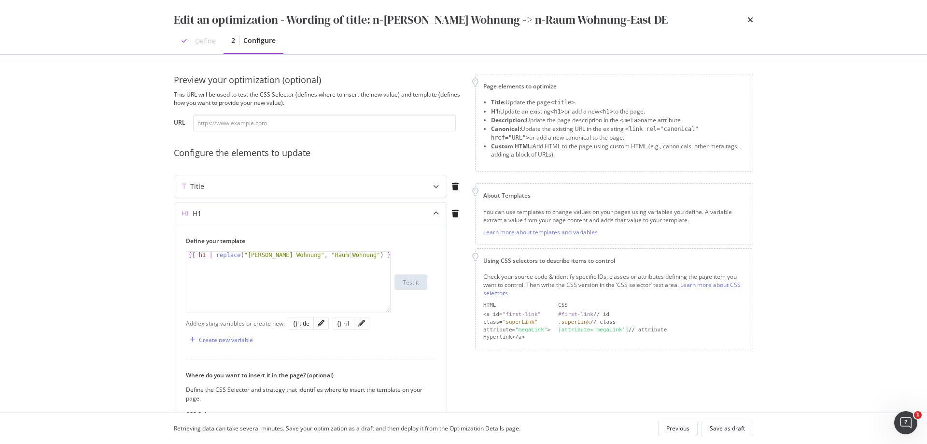
click at [233, 210] on div "H1" at bounding box center [291, 213] width 234 height 10
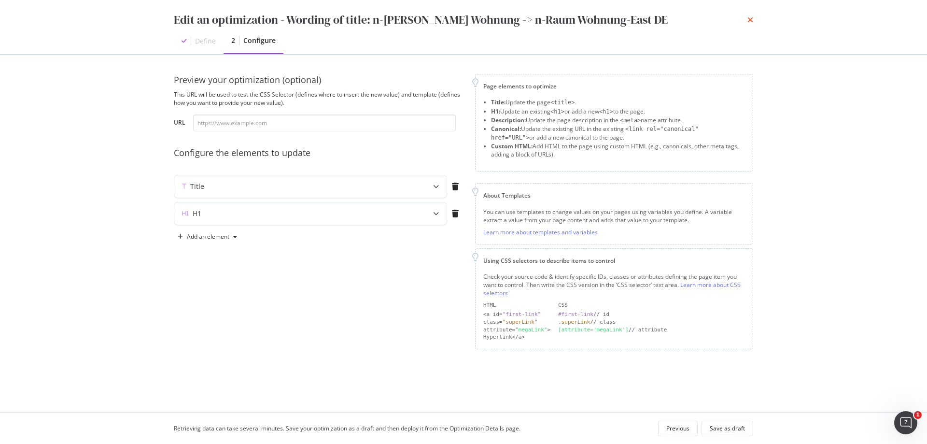
click at [751, 18] on icon "times" at bounding box center [750, 20] width 6 height 8
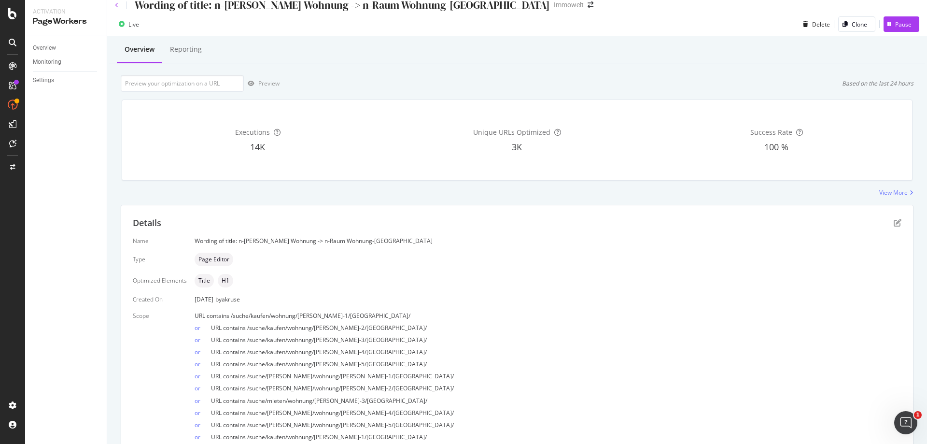
click at [117, 4] on icon at bounding box center [117, 5] width 4 height 6
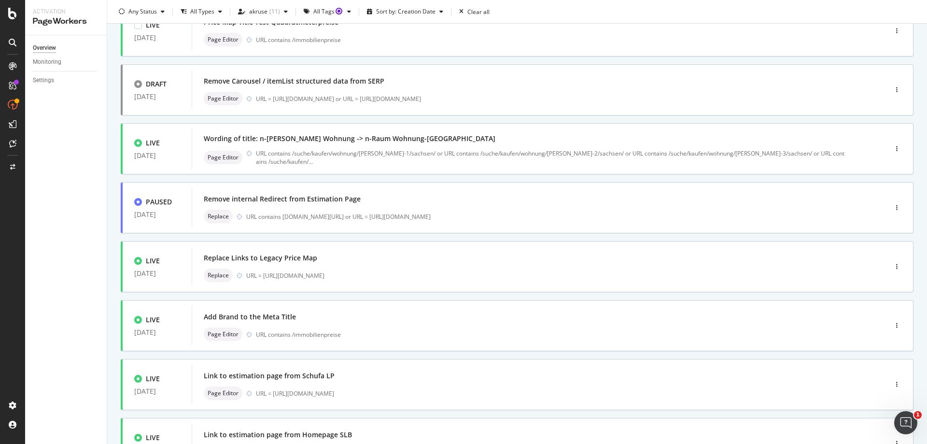
scroll to position [145, 0]
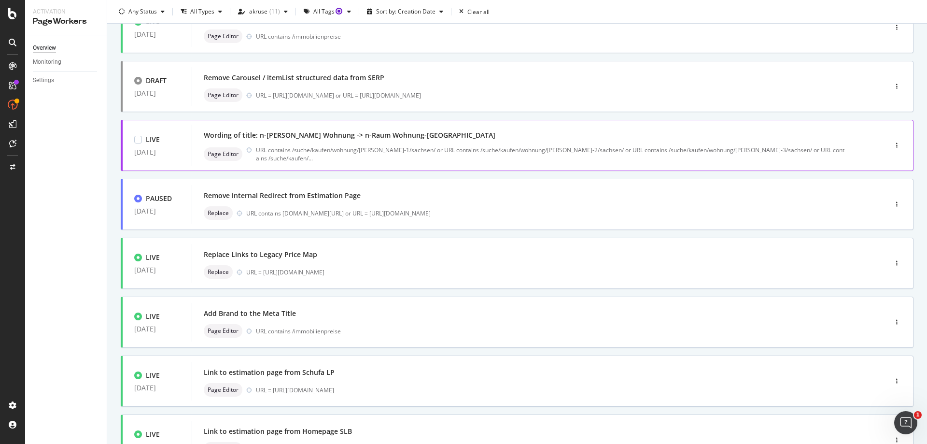
click at [527, 136] on div "Wording of title: n-[PERSON_NAME] Wohnung -> n-Raum Wohnung-[GEOGRAPHIC_DATA]" at bounding box center [525, 135] width 642 height 14
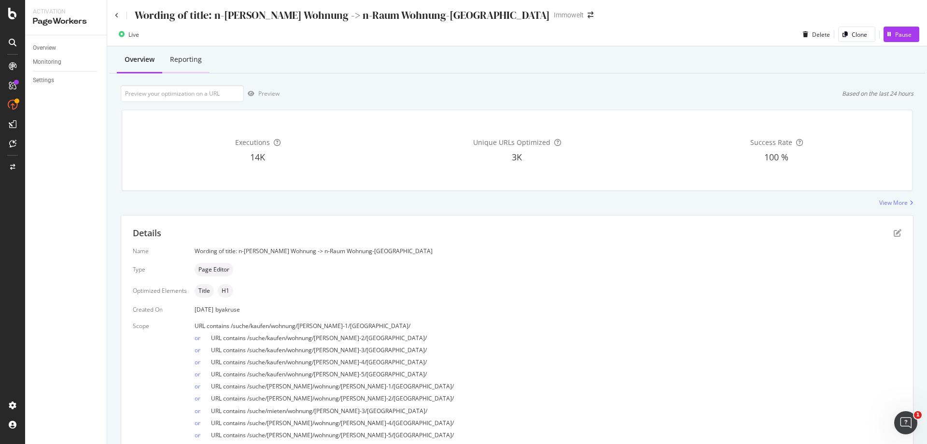
click at [208, 67] on div "Reporting" at bounding box center [185, 60] width 47 height 27
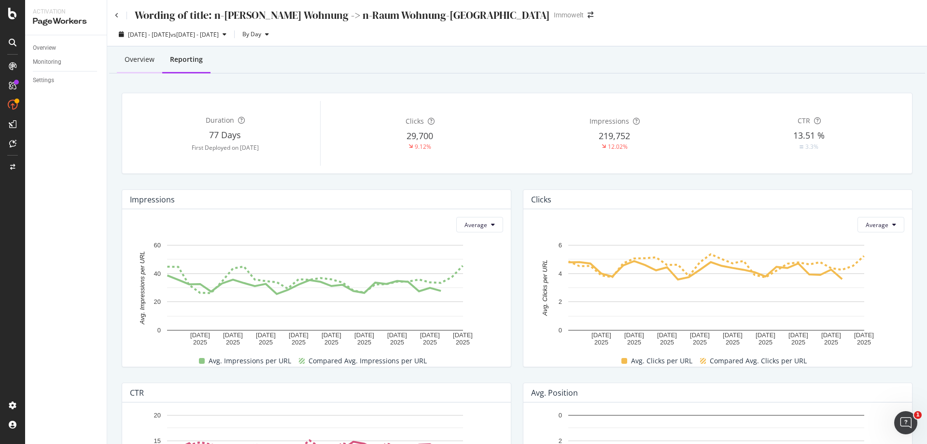
click at [150, 62] on div "Overview" at bounding box center [140, 60] width 30 height 10
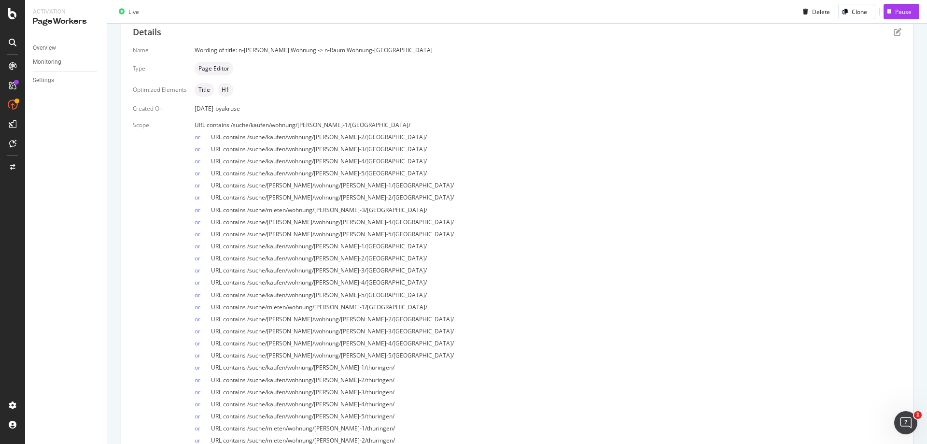
scroll to position [10, 0]
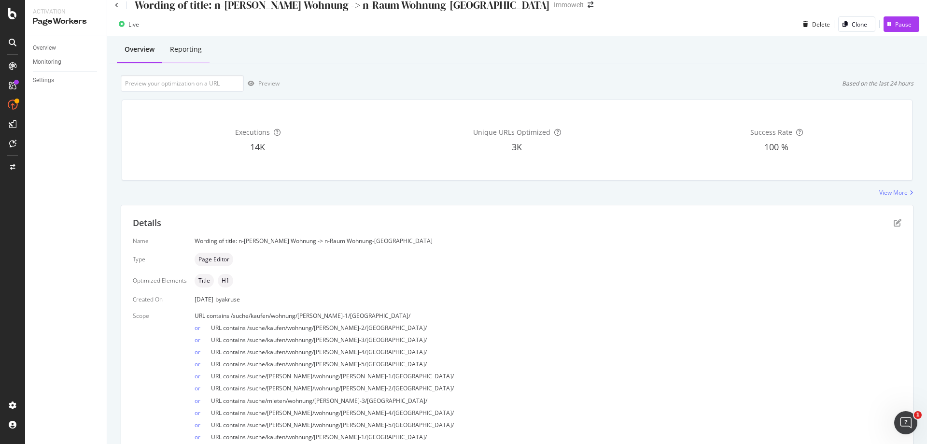
click at [189, 55] on div "Reporting" at bounding box center [185, 50] width 47 height 27
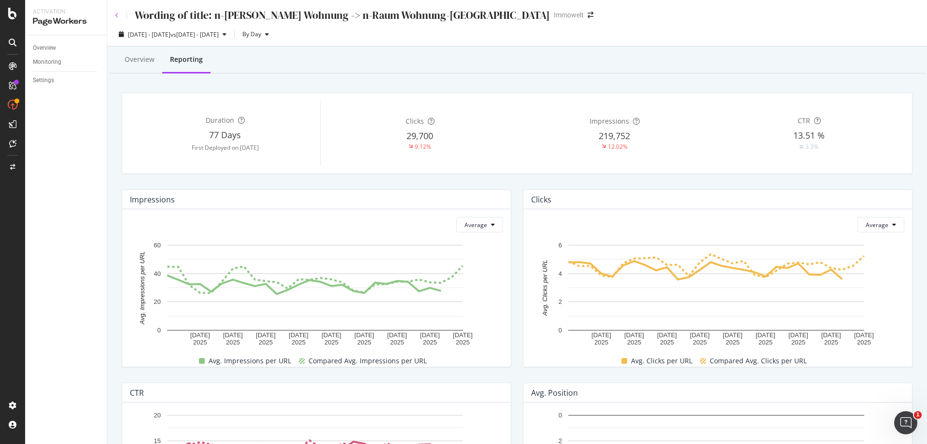
click at [117, 13] on icon at bounding box center [117, 16] width 4 height 6
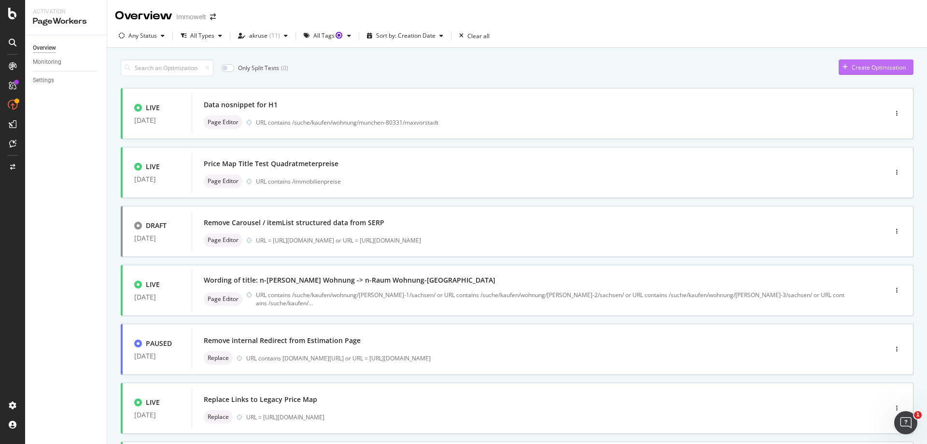
click at [870, 69] on div "Create Optimization" at bounding box center [878, 67] width 54 height 8
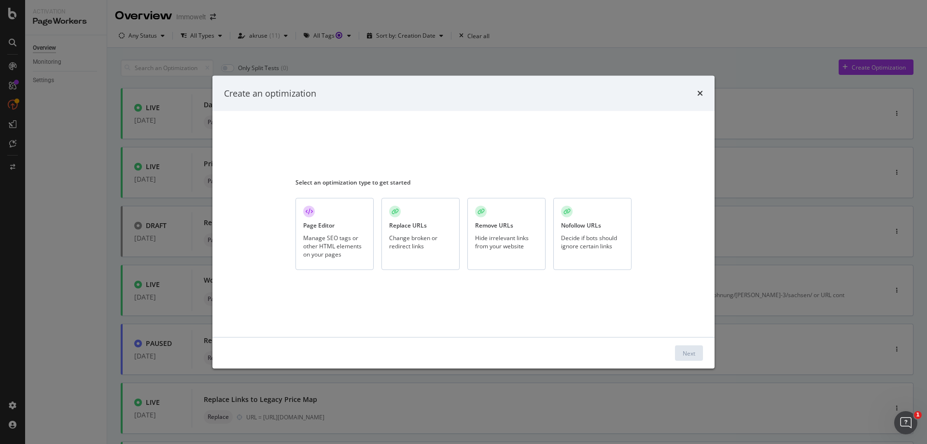
click at [329, 250] on div "Manage SEO tags or other HTML elements on your pages" at bounding box center [334, 245] width 63 height 25
click at [698, 353] on button "Next" at bounding box center [689, 352] width 28 height 15
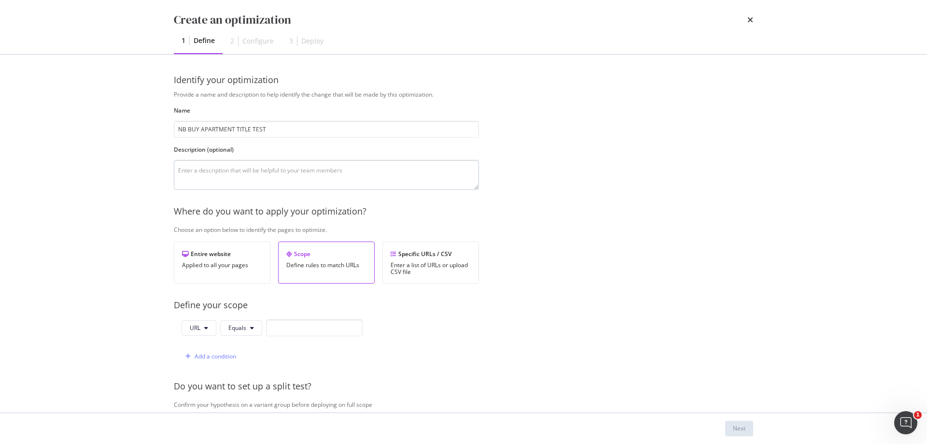
type input "NB BUY APARTMENT TITLE TEST"
click at [401, 186] on textarea "modal" at bounding box center [326, 175] width 305 height 30
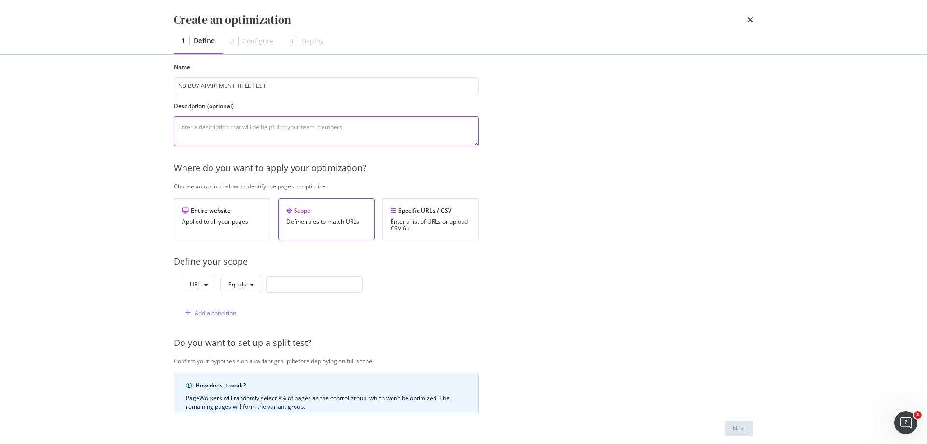
scroll to position [97, 0]
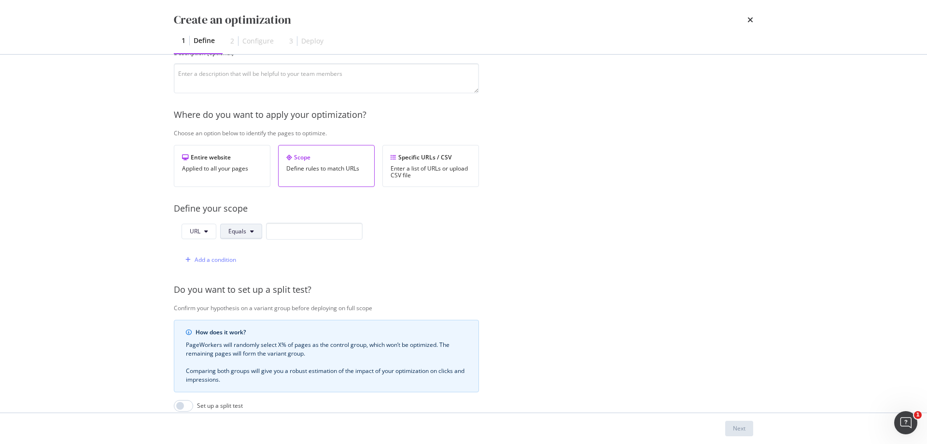
click at [249, 235] on button "Equals" at bounding box center [241, 230] width 42 height 15
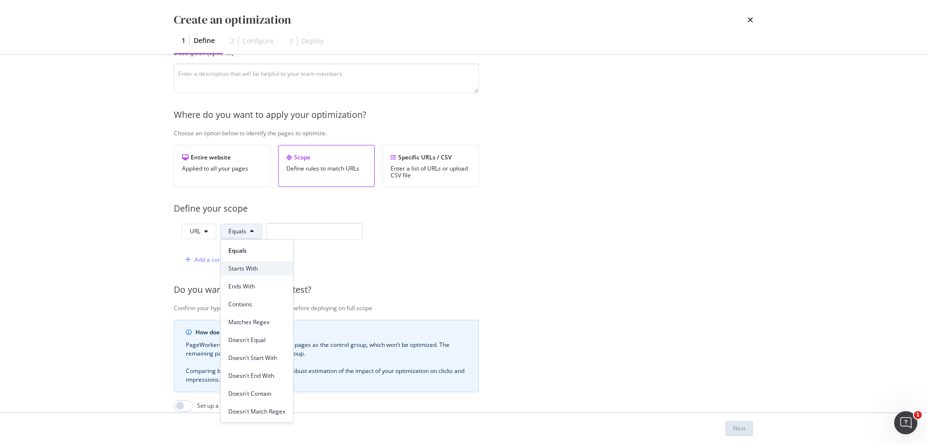
click at [270, 267] on span "Starts With" at bounding box center [256, 268] width 57 height 9
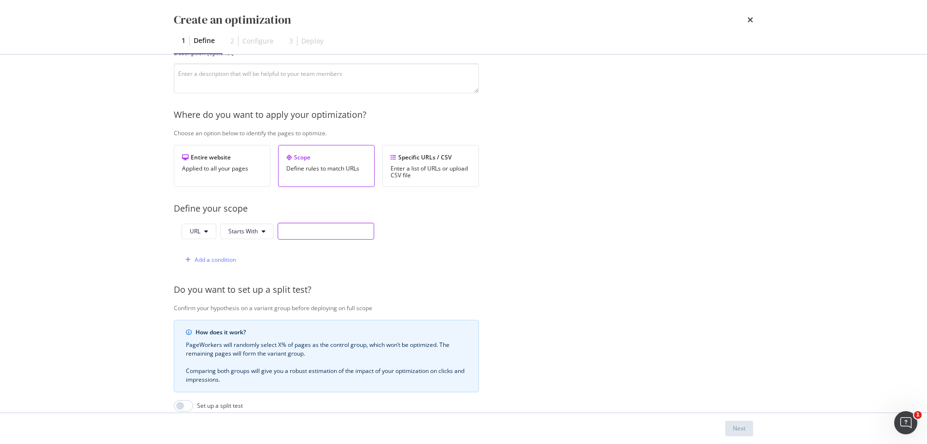
click at [311, 237] on input "modal" at bounding box center [326, 230] width 97 height 17
paste input "[URL][DOMAIN_NAME]"
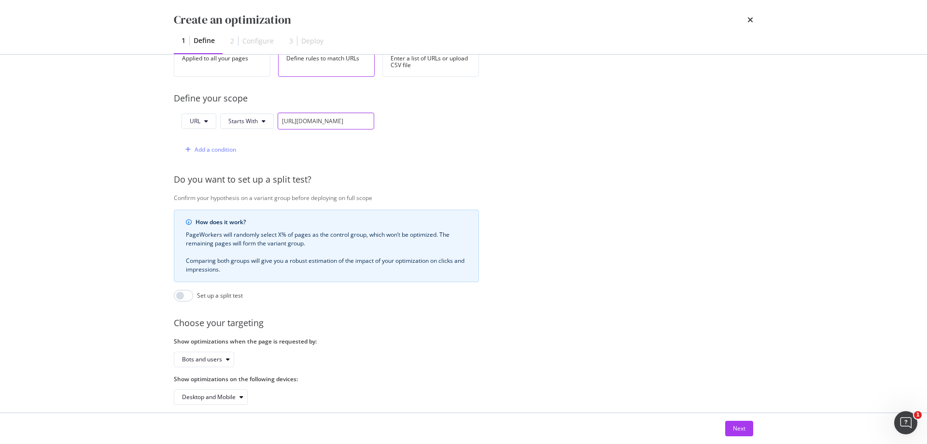
scroll to position [225, 0]
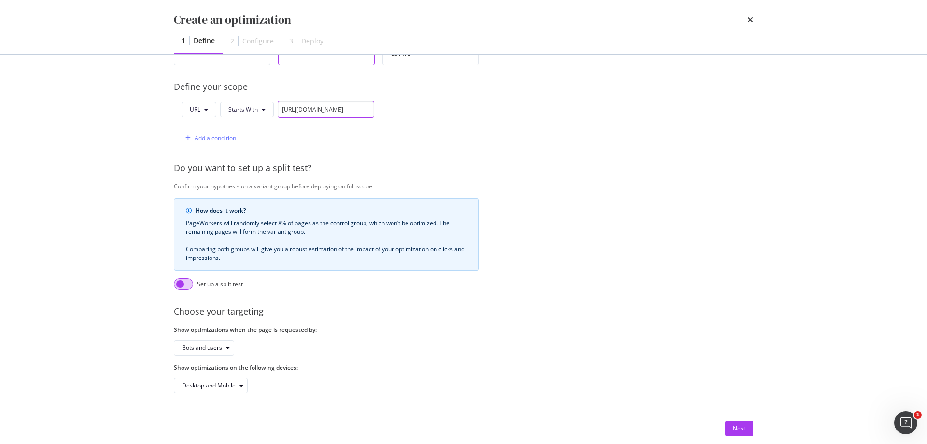
type input "[URL][DOMAIN_NAME]"
click at [187, 278] on input "modal" at bounding box center [183, 284] width 19 height 12
checkbox input "true"
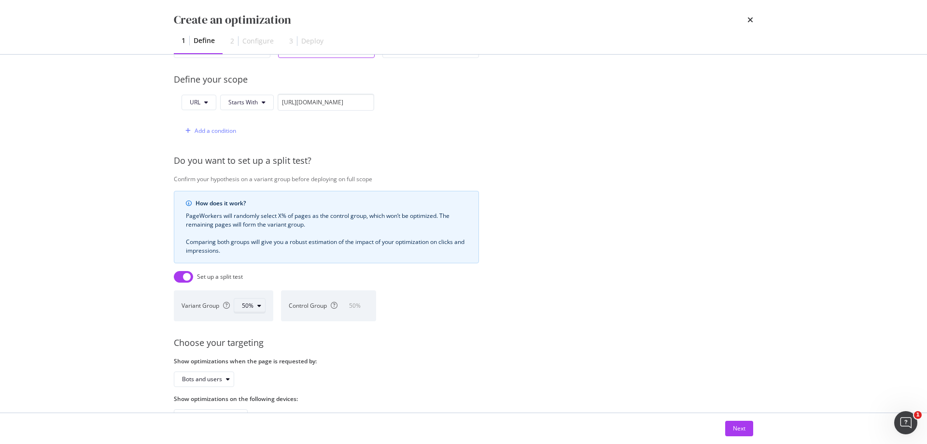
click at [261, 305] on icon "modal" at bounding box center [259, 306] width 4 height 6
click at [249, 383] on div "60%" at bounding box center [252, 386] width 12 height 8
click at [464, 344] on div "Choose your targeting" at bounding box center [487, 342] width 627 height 13
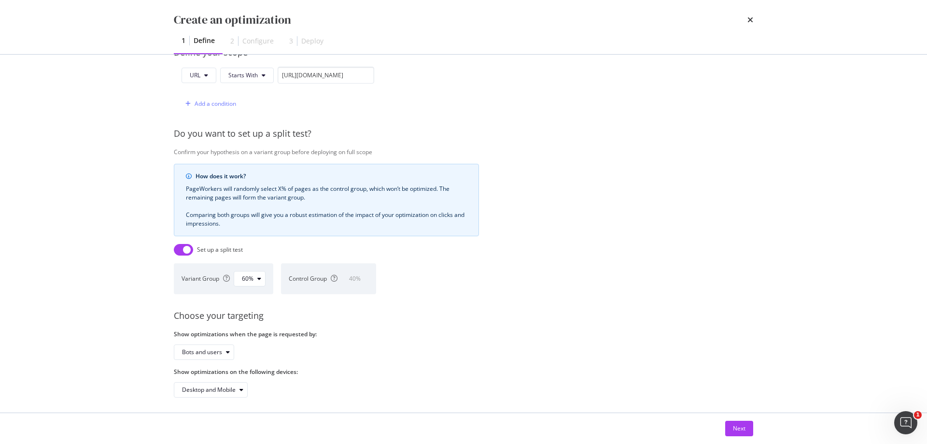
scroll to position [264, 0]
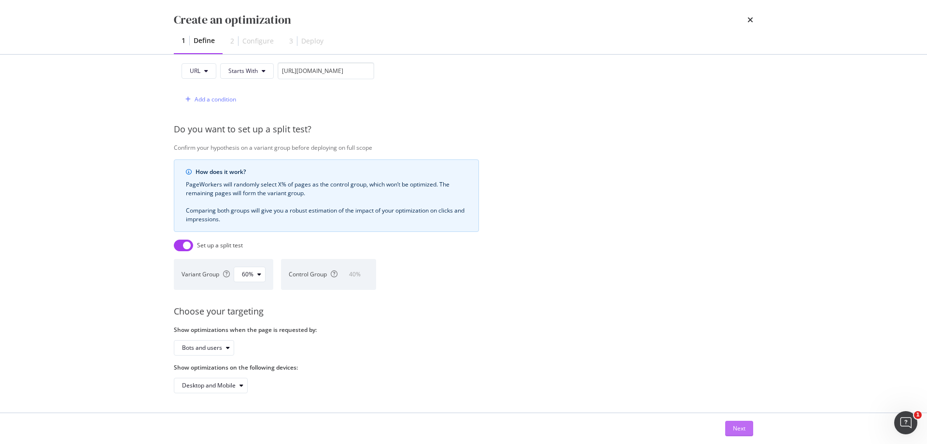
click at [740, 428] on div "Next" at bounding box center [739, 428] width 13 height 8
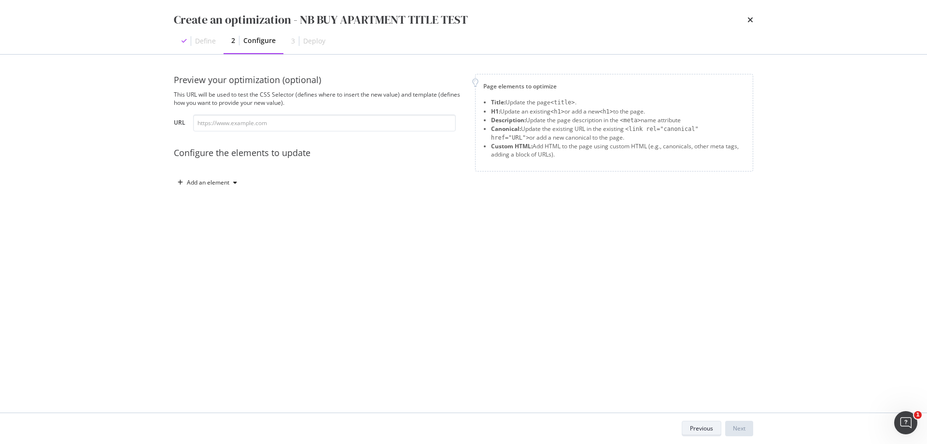
scroll to position [0, 0]
click at [317, 137] on div "Preview your optimization (optional) This URL will be used to test the CSS Sele…" at bounding box center [319, 132] width 290 height 116
click at [320, 130] on input "modal" at bounding box center [324, 122] width 263 height 17
paste input "[URL][DOMAIN_NAME]"
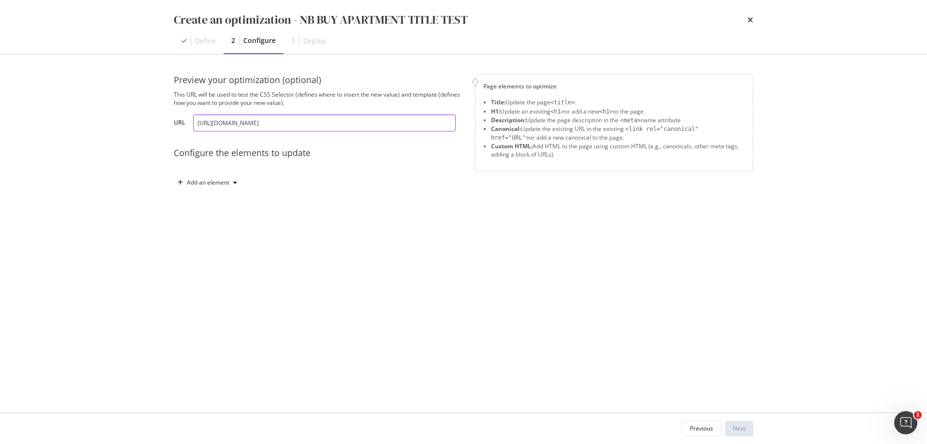
type input "[URL][DOMAIN_NAME]"
click at [463, 291] on div "Preview your optimization (optional) This URL will be used to test the CSS Sele…" at bounding box center [463, 233] width 579 height 319
click at [221, 180] on div "Add an element" at bounding box center [208, 183] width 42 height 6
click at [199, 41] on div "Define" at bounding box center [205, 41] width 21 height 10
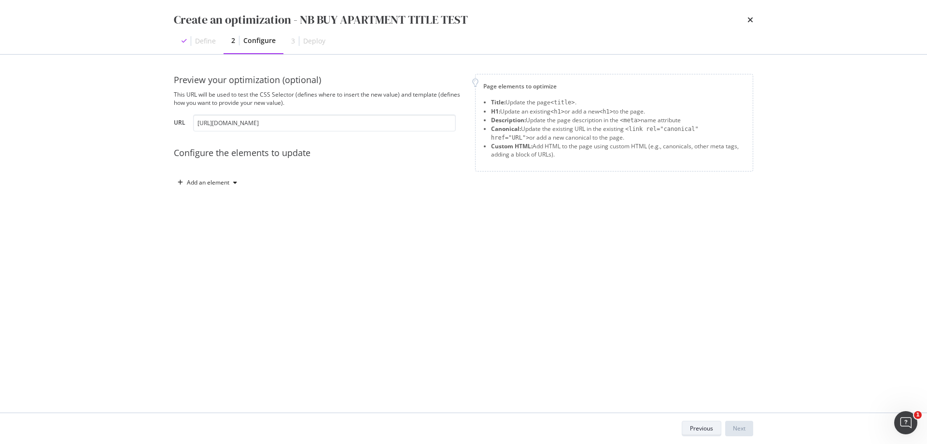
click at [711, 430] on div "Previous" at bounding box center [701, 428] width 23 height 8
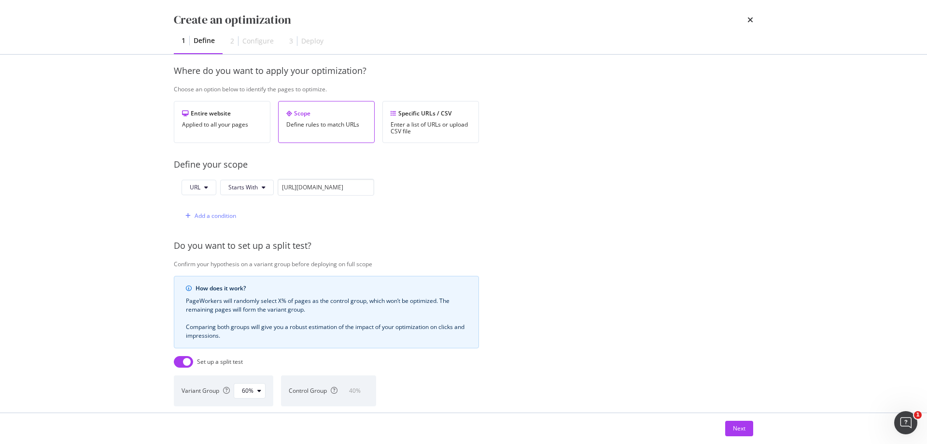
scroll to position [145, 0]
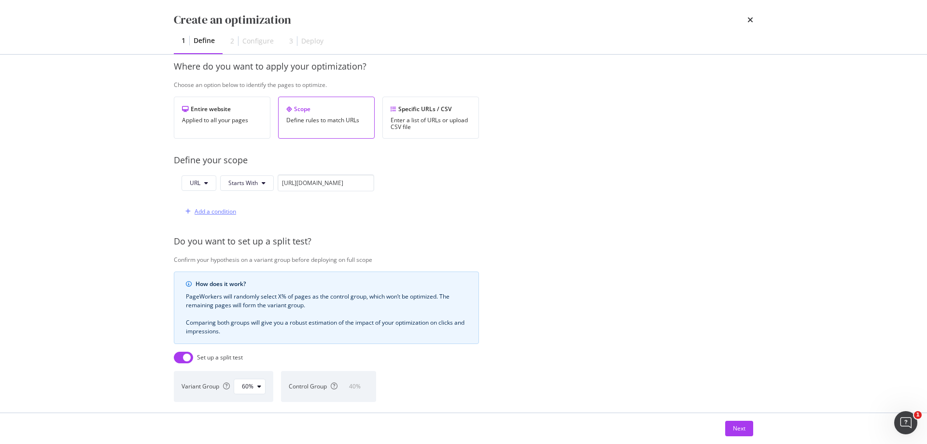
click at [223, 206] on div "Add a condition" at bounding box center [208, 211] width 55 height 14
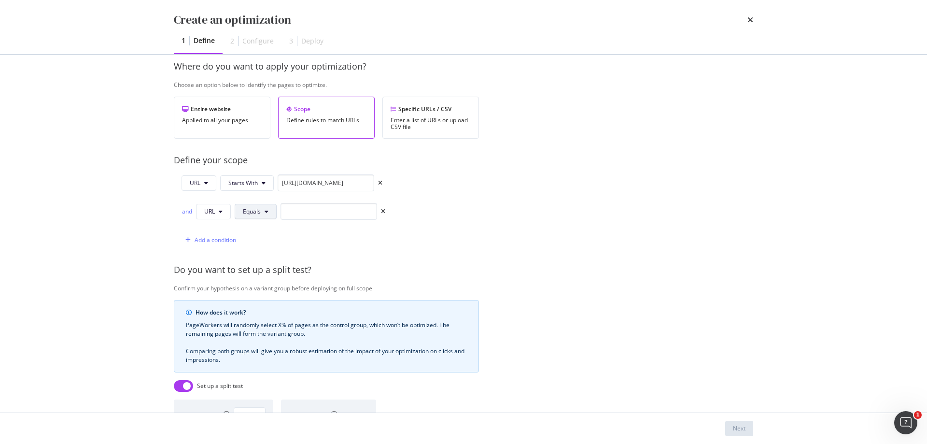
click at [269, 212] on button "Equals" at bounding box center [256, 211] width 42 height 15
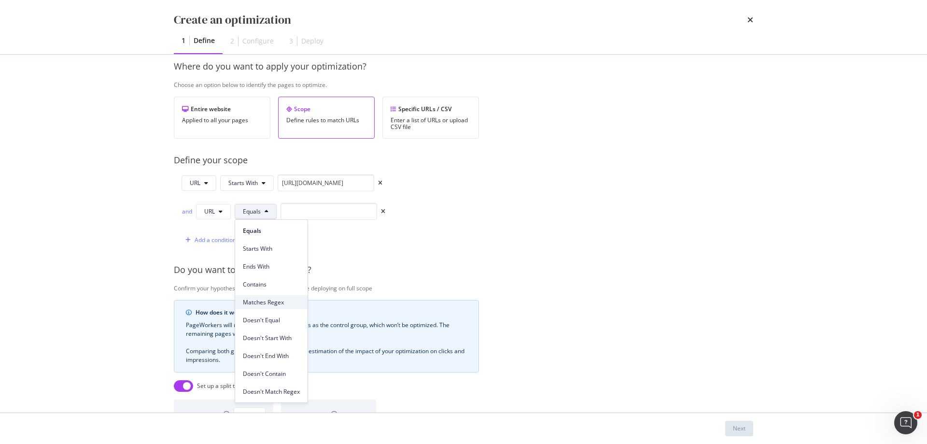
click at [290, 304] on span "Matches Regex" at bounding box center [271, 302] width 57 height 9
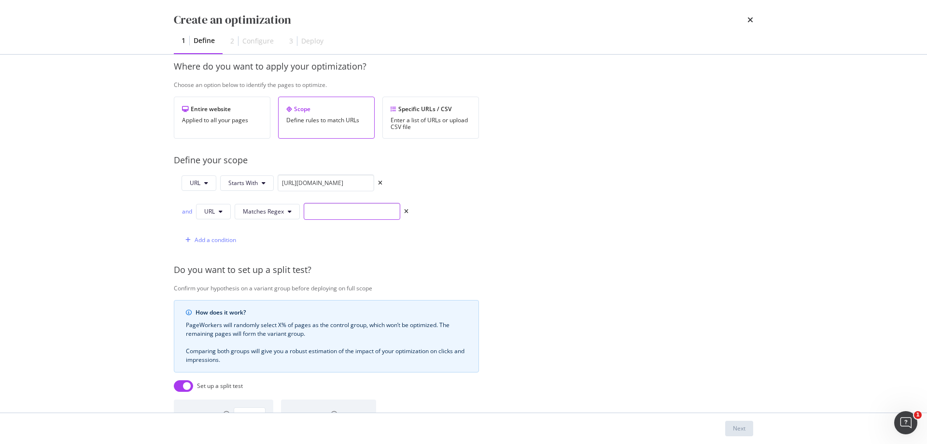
click at [346, 207] on input "modal" at bounding box center [352, 211] width 97 height 17
type input "\"
type input ".*\/(ad08).*$"
click at [549, 236] on div "Provide a name and description to help identify the change that will be made by…" at bounding box center [463, 239] width 579 height 588
click at [741, 427] on div "Next" at bounding box center [739, 428] width 13 height 8
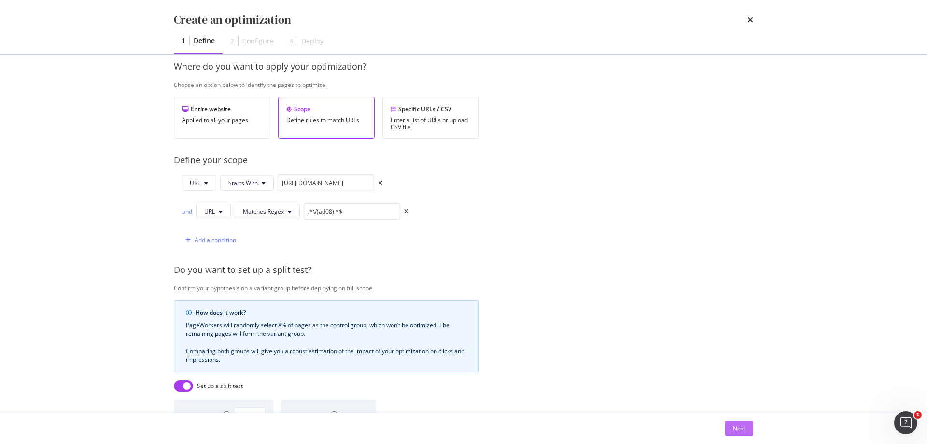
scroll to position [0, 0]
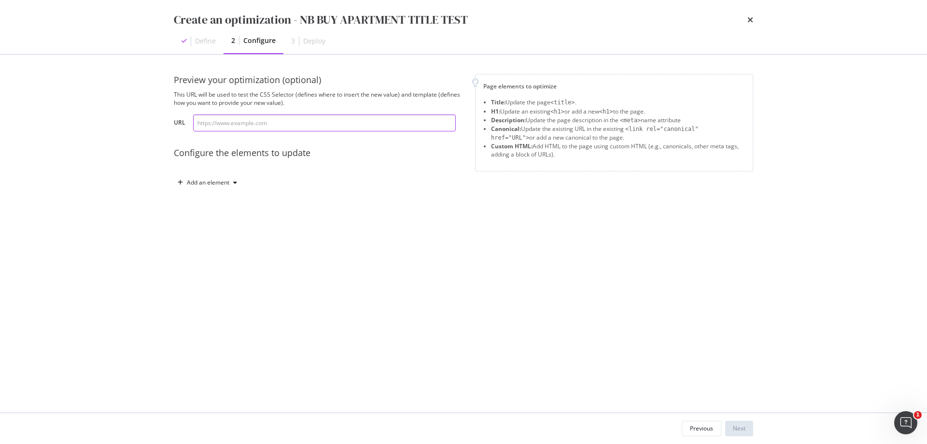
click at [355, 118] on input "modal" at bounding box center [324, 122] width 263 height 17
paste input "[URL][DOMAIN_NAME]"
type input "[URL][DOMAIN_NAME]"
click at [451, 263] on div "Preview your optimization (optional) This URL will be used to test the CSS Sele…" at bounding box center [463, 233] width 579 height 319
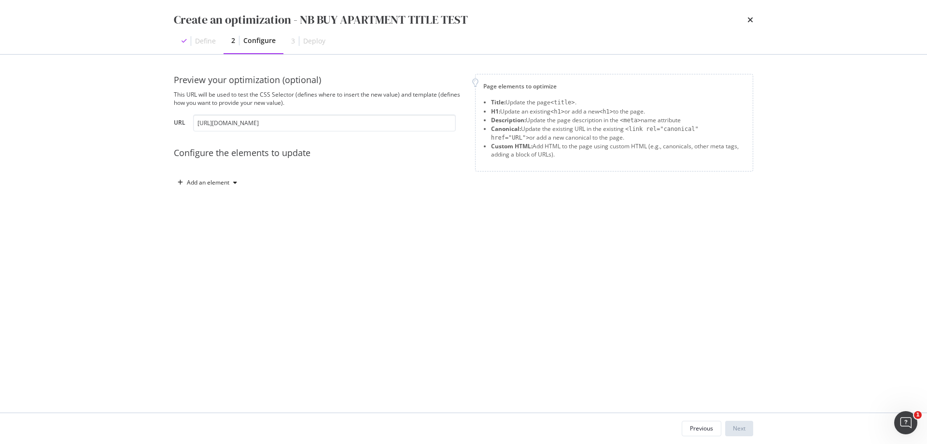
scroll to position [0, 0]
click at [234, 181] on icon "modal" at bounding box center [235, 183] width 4 height 6
click at [227, 201] on div "Title" at bounding box center [212, 200] width 65 height 12
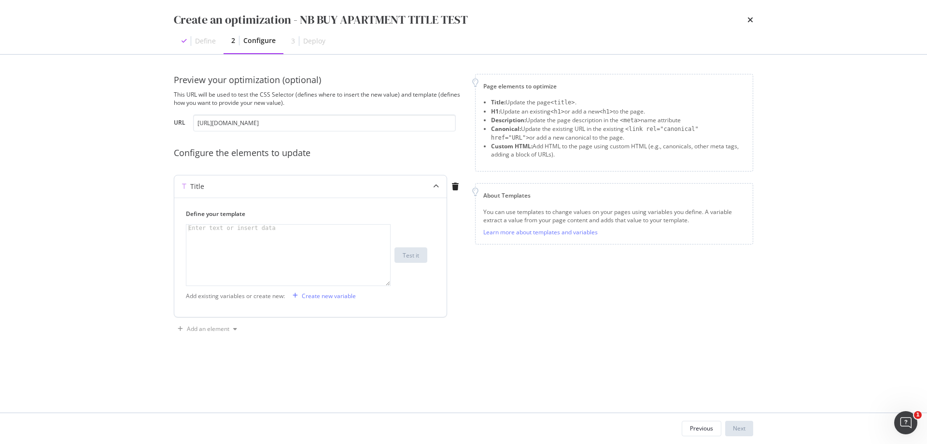
click at [347, 243] on div "modal" at bounding box center [288, 261] width 204 height 74
click at [332, 299] on div "Create new variable" at bounding box center [329, 295] width 54 height 8
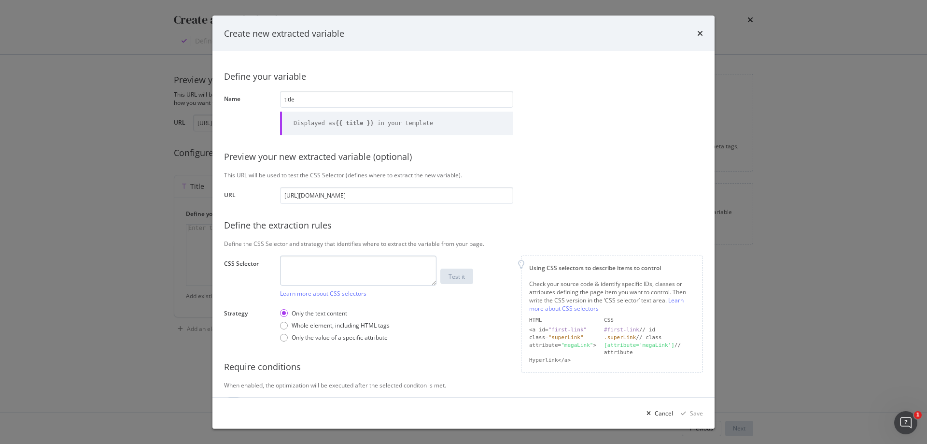
type input "title"
click at [378, 274] on textarea "modal" at bounding box center [358, 270] width 156 height 30
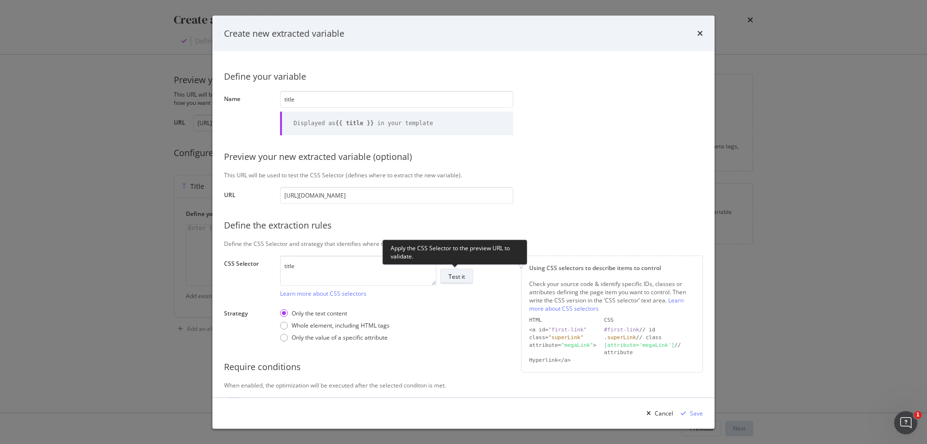
click at [444, 277] on button "Test it" at bounding box center [456, 275] width 33 height 15
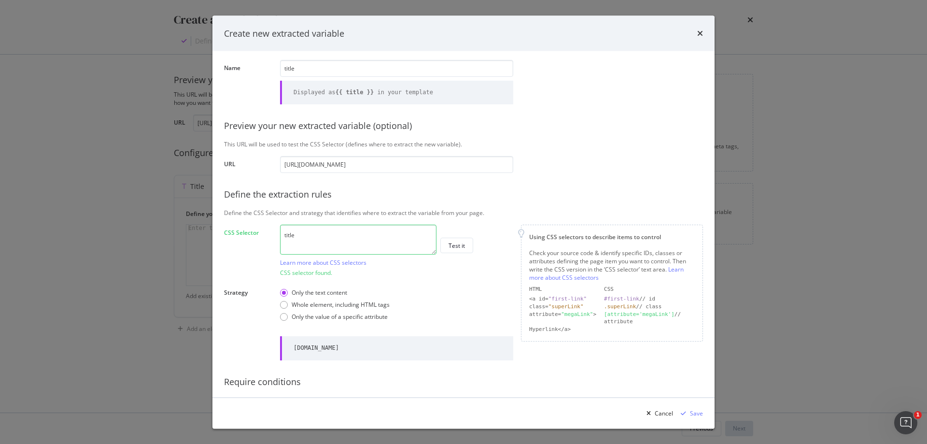
scroll to position [68, 0]
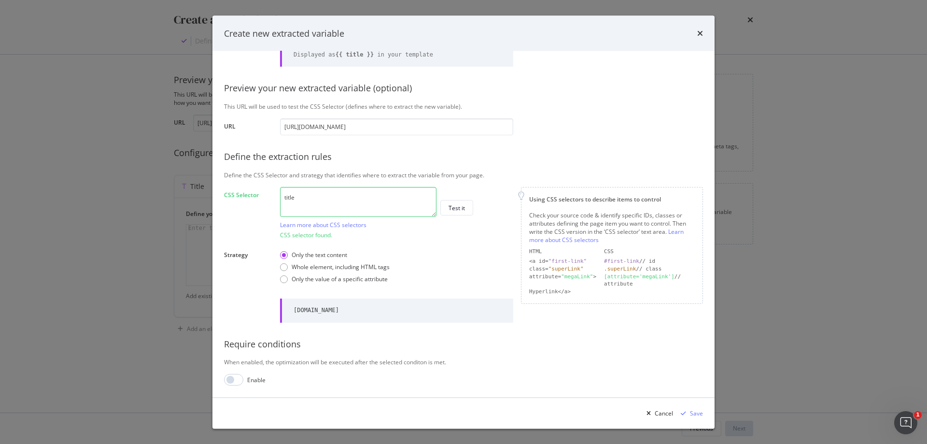
click at [315, 198] on textarea "title" at bounding box center [358, 202] width 156 height 30
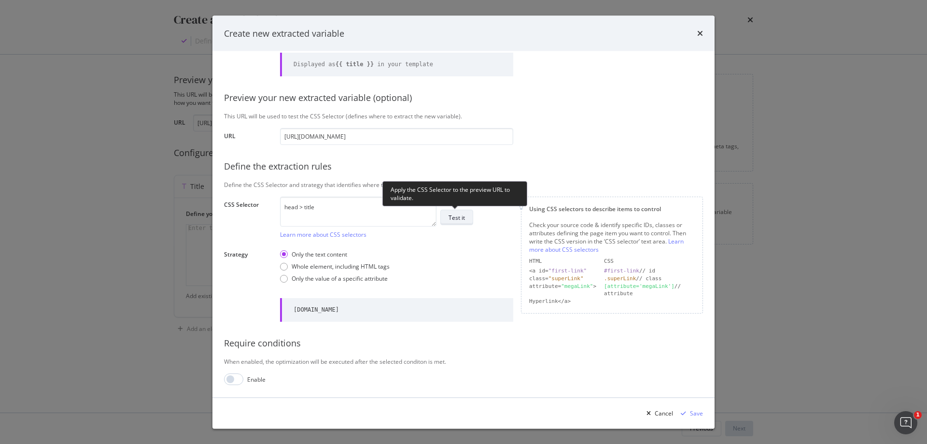
click at [452, 217] on div "Test it" at bounding box center [456, 217] width 16 height 8
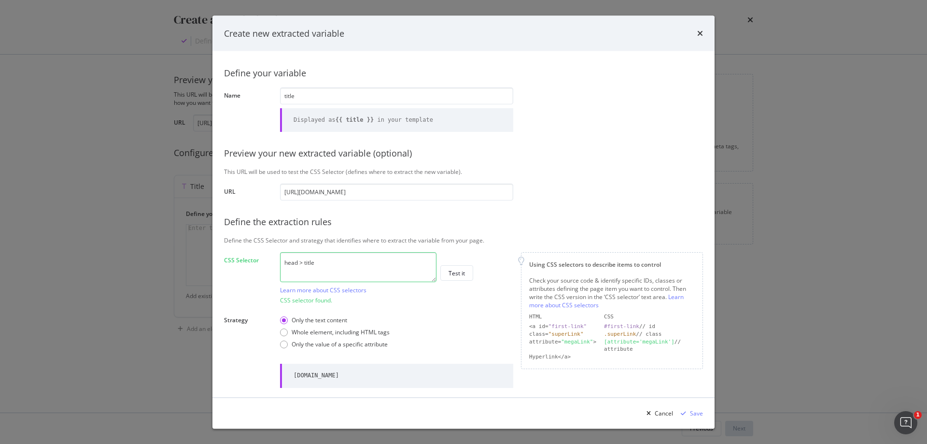
scroll to position [0, 0]
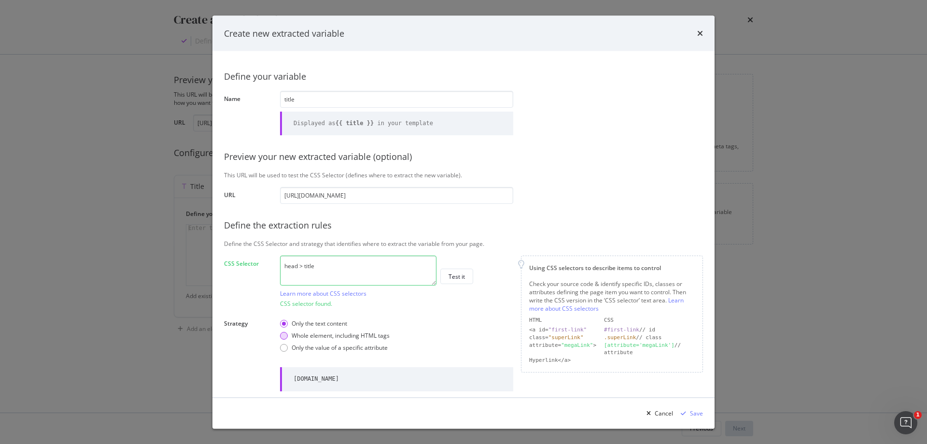
click at [388, 335] on div "Whole element, including HTML tags" at bounding box center [340, 335] width 98 height 8
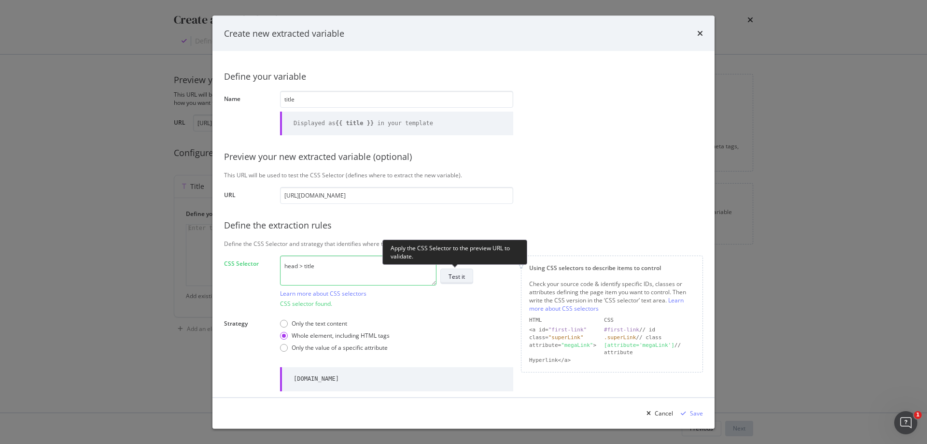
click at [451, 272] on div "Test it" at bounding box center [456, 276] width 16 height 8
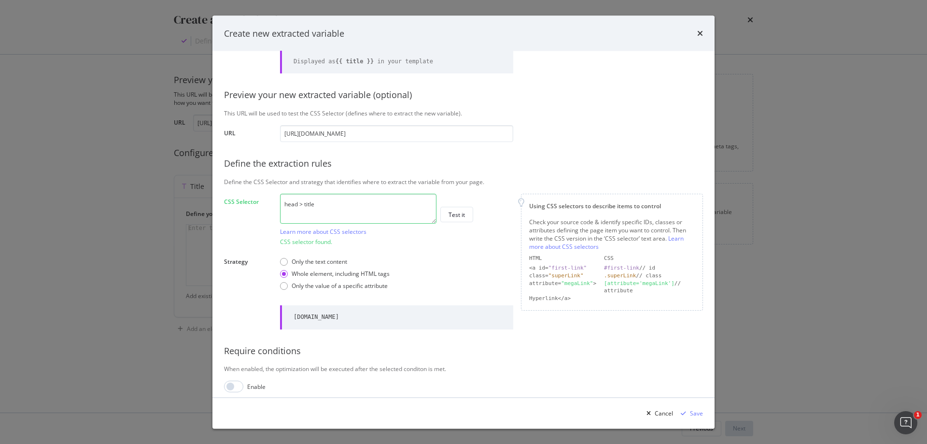
scroll to position [68, 0]
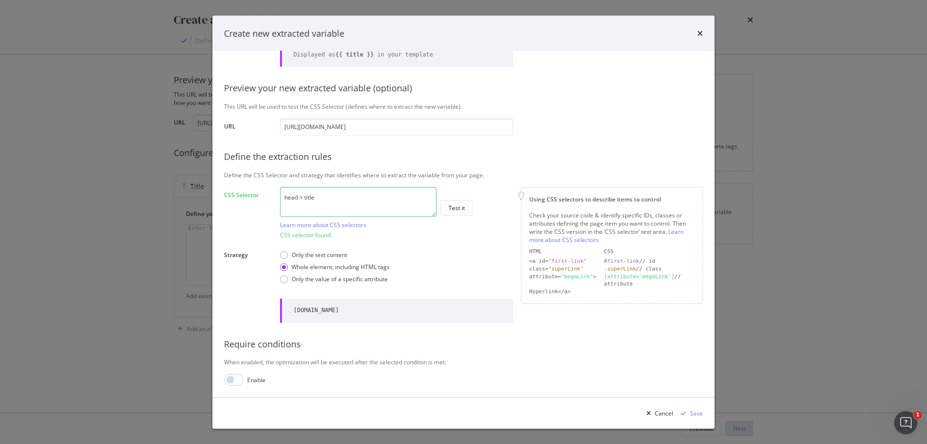
click at [304, 197] on textarea "head > title" at bounding box center [358, 202] width 156 height 30
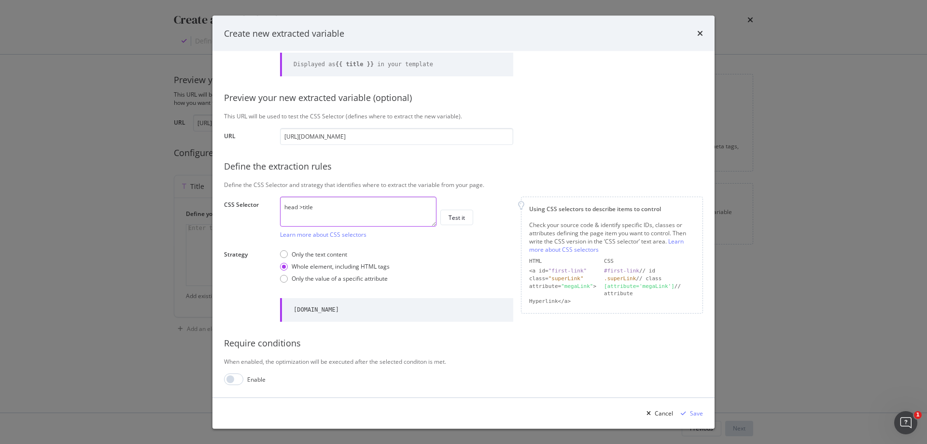
scroll to position [58, 0]
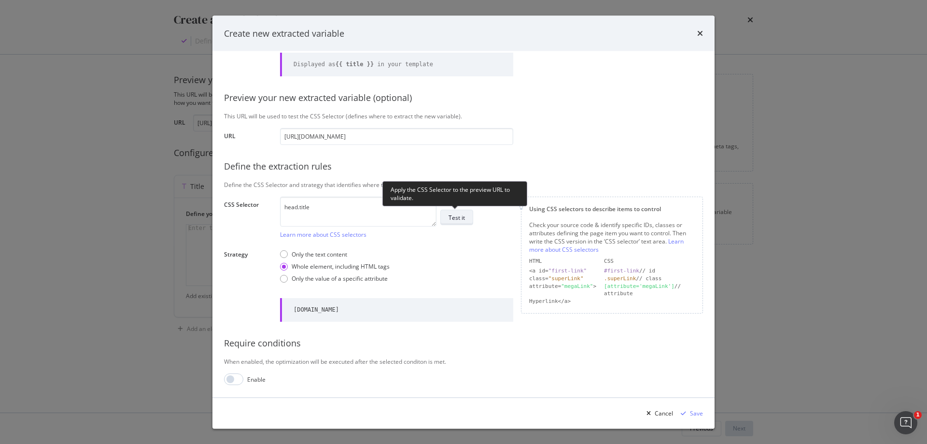
click at [452, 213] on div "Test it" at bounding box center [456, 218] width 16 height 14
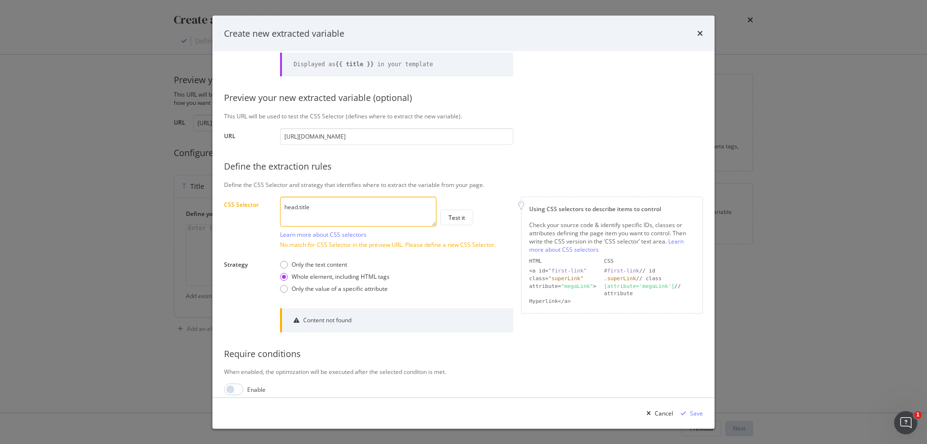
click at [296, 205] on textarea "head.title" at bounding box center [358, 211] width 156 height 30
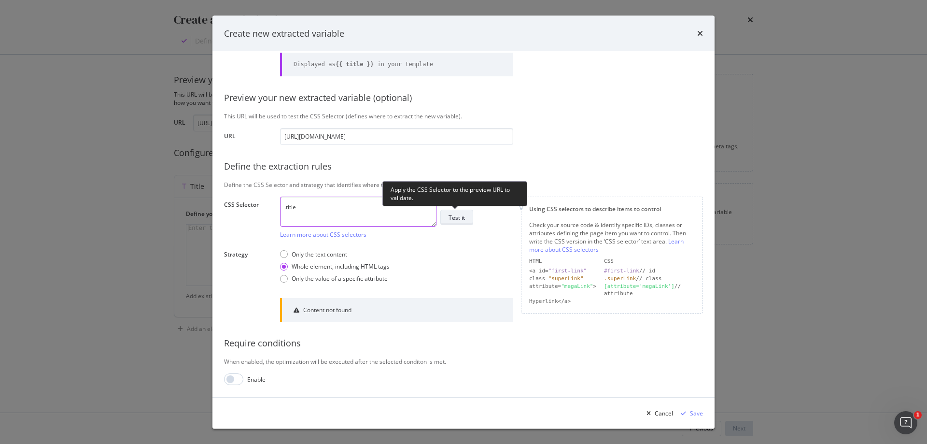
type textarea ".title"
click at [459, 214] on div "Test it" at bounding box center [456, 217] width 16 height 8
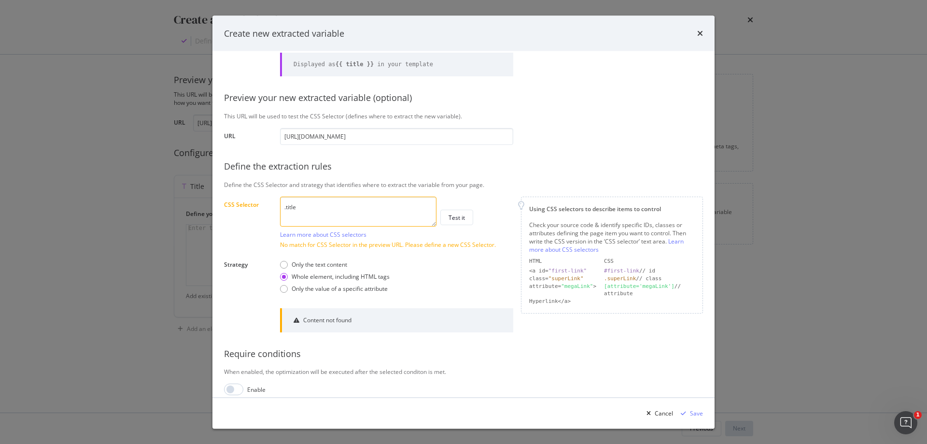
click at [297, 209] on textarea ".title" at bounding box center [358, 211] width 156 height 30
click at [701, 32] on icon "times" at bounding box center [700, 33] width 6 height 8
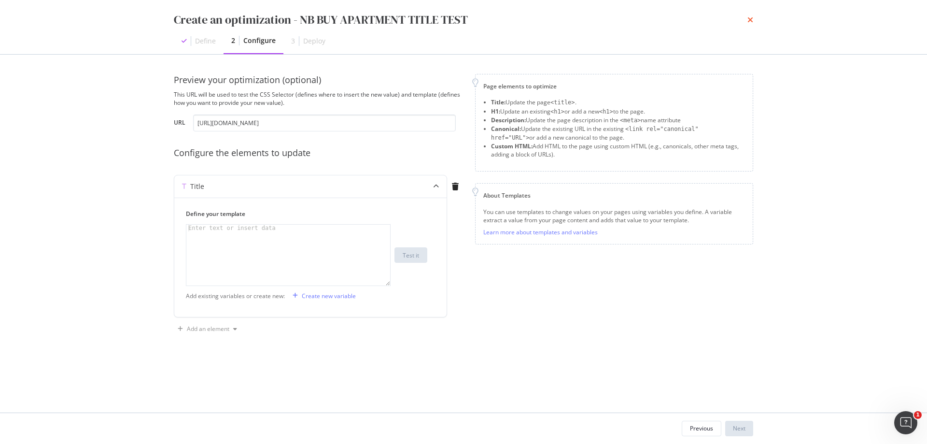
click at [749, 20] on icon "times" at bounding box center [750, 20] width 6 height 8
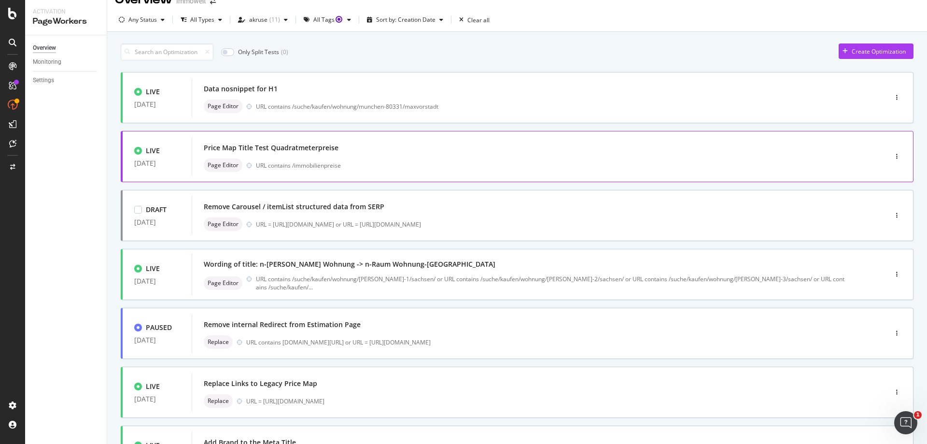
scroll to position [0, 0]
